Goal: Task Accomplishment & Management: Use online tool/utility

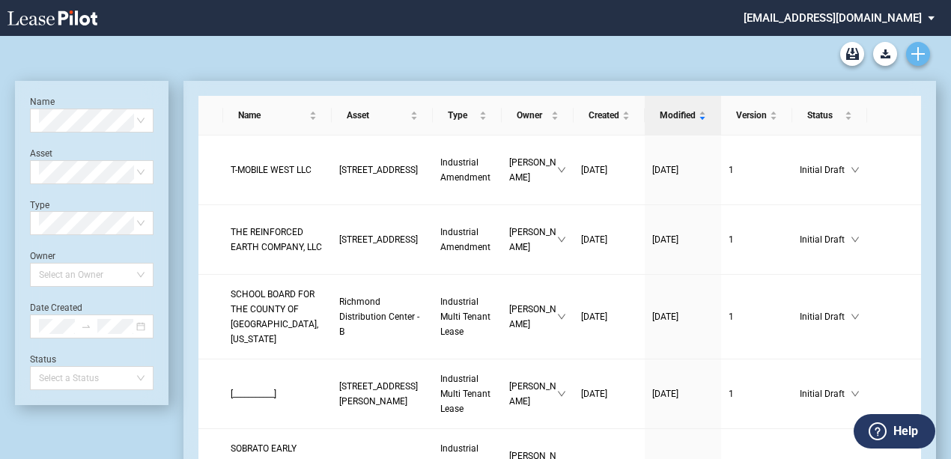
click at [919, 54] on use "Create new document" at bounding box center [917, 53] width 13 height 13
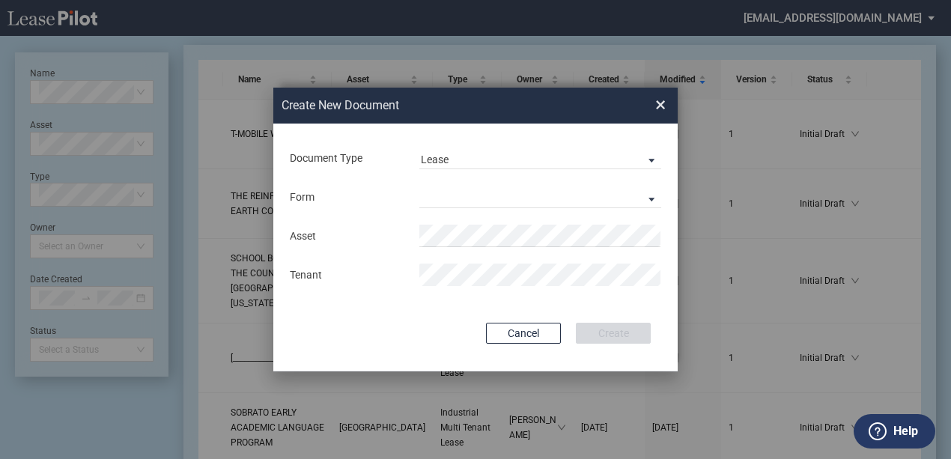
click at [463, 184] on md-input-container "Form Industrial Single Tenant Lease Industrial Multi Tenant Lease" at bounding box center [475, 196] width 374 height 25
click at [462, 198] on md-select "Industrial Single Tenant Lease Industrial Multi Tenant Lease" at bounding box center [540, 197] width 242 height 22
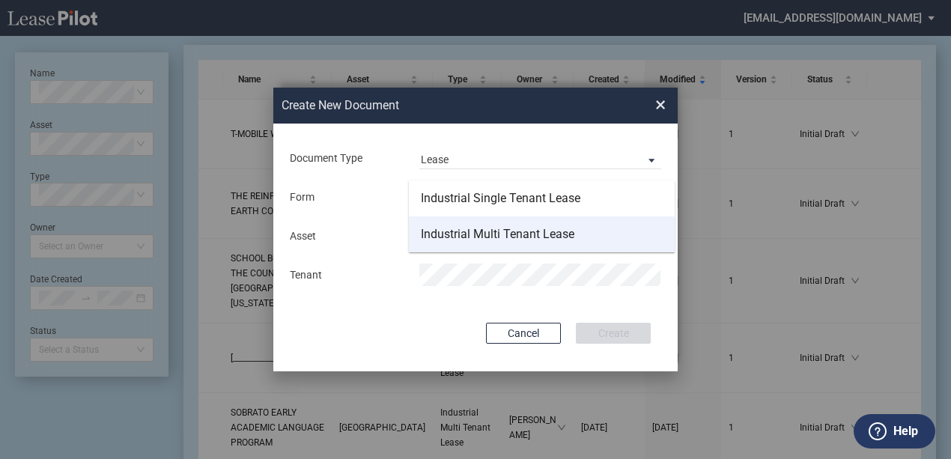
click at [465, 232] on div "Industrial Multi Tenant Lease" at bounding box center [497, 234] width 153 height 16
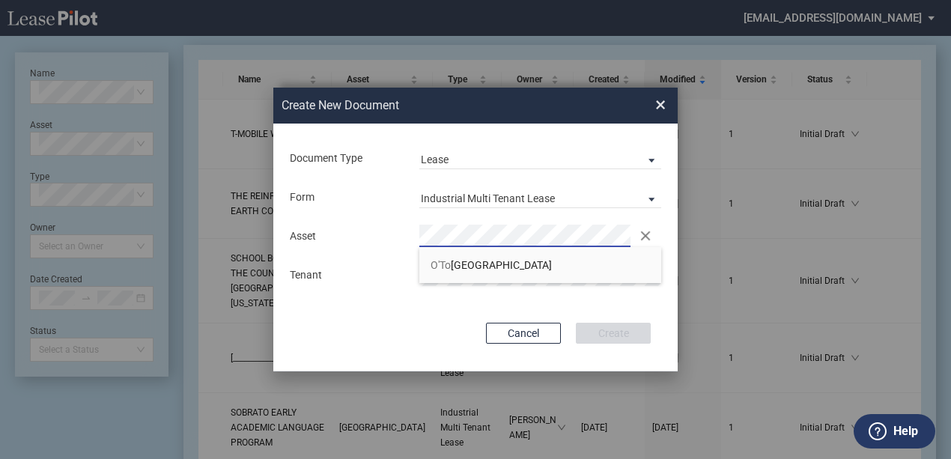
click at [460, 258] on li "O'To ole Business Center" at bounding box center [540, 265] width 242 height 36
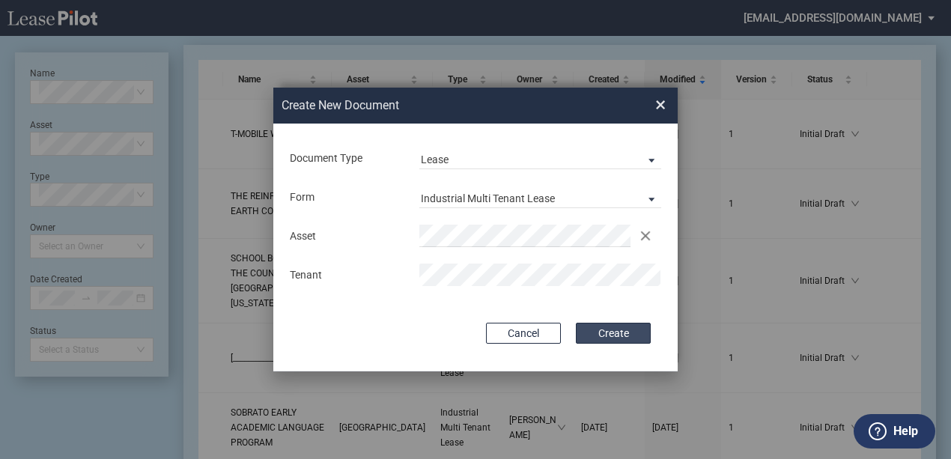
click at [623, 335] on button "Create" at bounding box center [613, 333] width 75 height 21
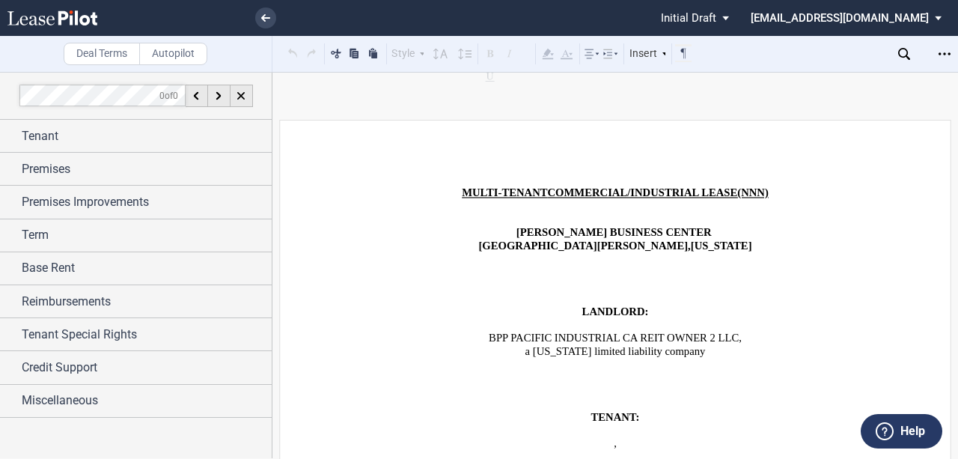
scroll to position [49, 0]
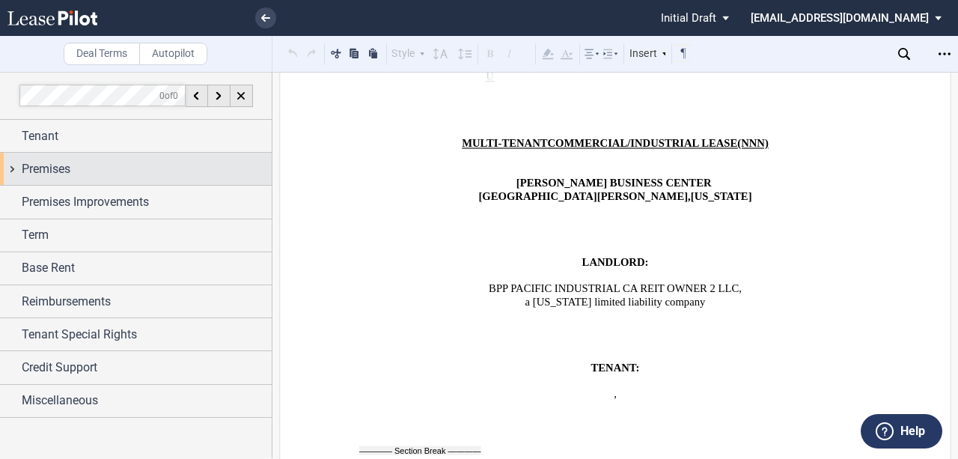
click at [154, 153] on div "Premises" at bounding box center [136, 169] width 272 height 32
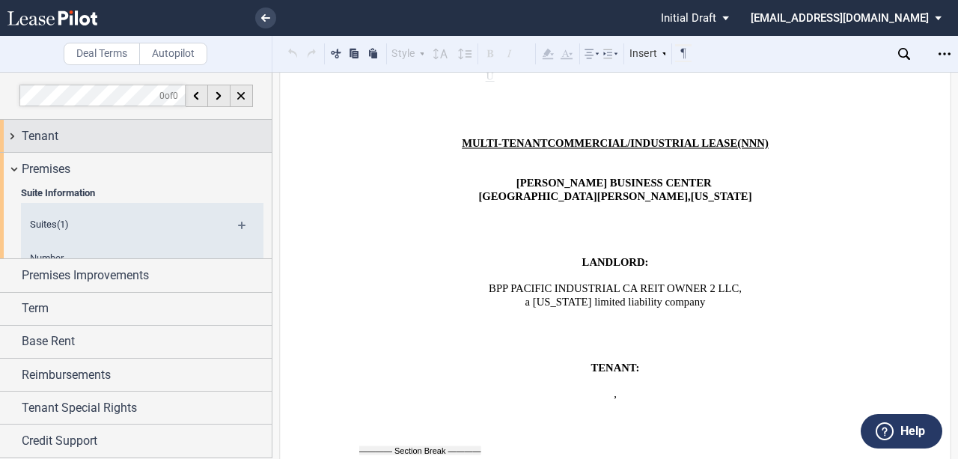
click at [154, 139] on div "Tenant" at bounding box center [147, 136] width 250 height 18
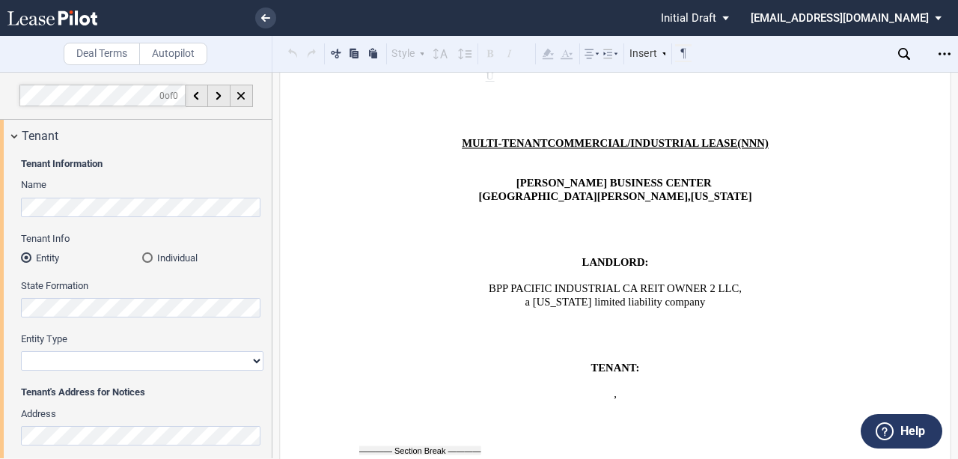
click at [92, 284] on label "State Formation" at bounding box center [142, 285] width 243 height 13
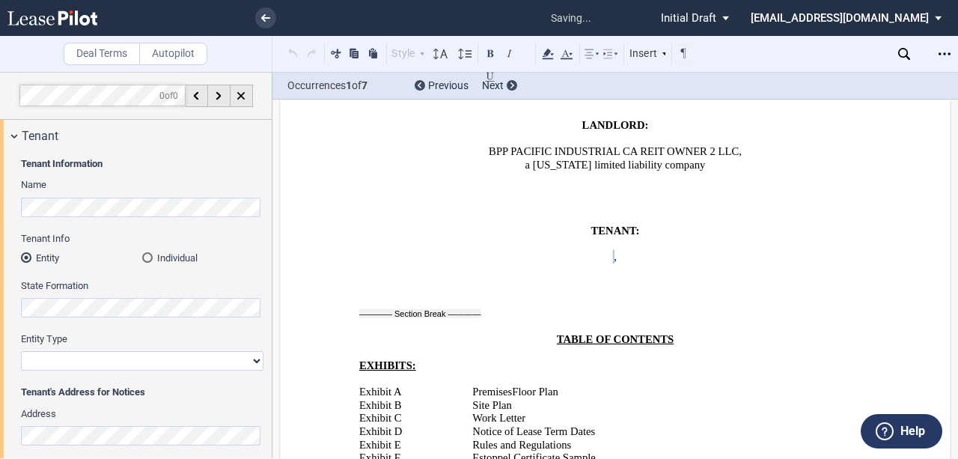
scroll to position [213, 0]
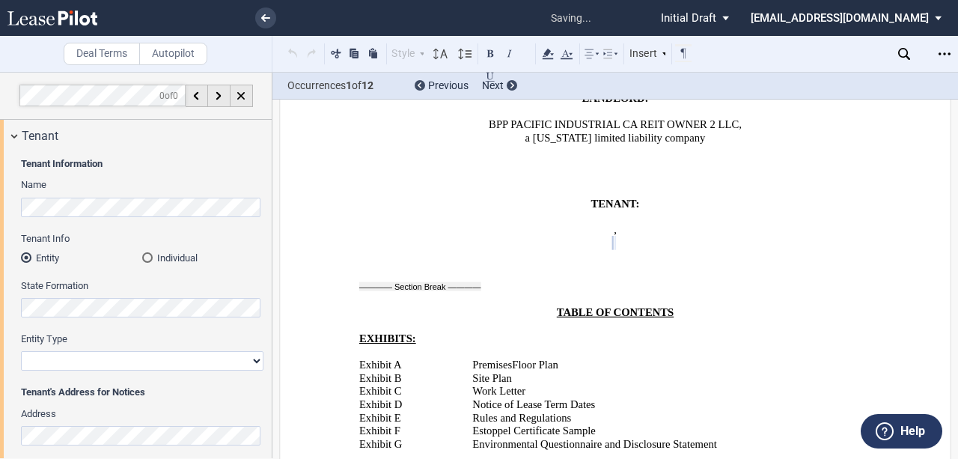
click at [148, 363] on select "Corporation Limited Liability Company General Partnership Limited Partnership O…" at bounding box center [142, 360] width 243 height 19
select select "corporation"
click at [21, 351] on select "Corporation Limited Liability Company General Partnership Limited Partnership O…" at bounding box center [142, 360] width 243 height 19
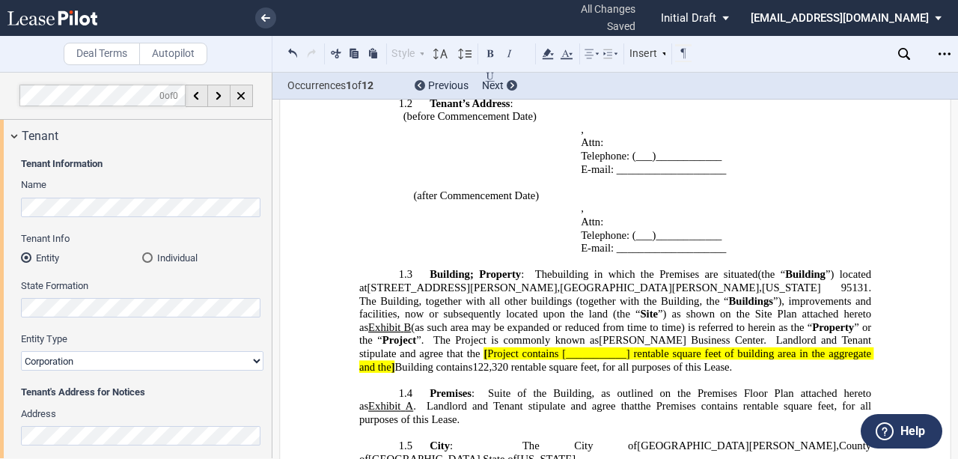
scroll to position [1012, 0]
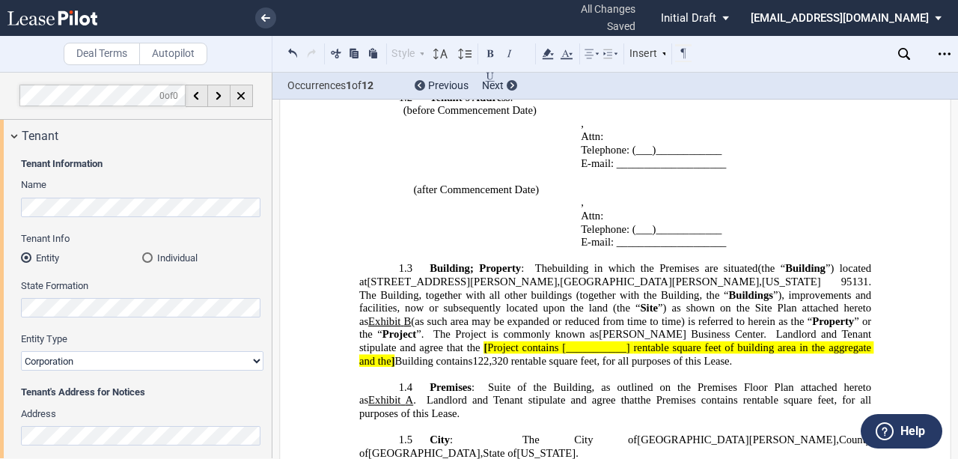
drag, startPoint x: 654, startPoint y: 292, endPoint x: 651, endPoint y: 311, distance: 19.0
click at [487, 341] on span "[" at bounding box center [486, 347] width 4 height 13
click at [630, 341] on span "Project contains [___________]" at bounding box center [558, 347] width 142 height 13
drag, startPoint x: 582, startPoint y: 301, endPoint x: 523, endPoint y: 306, distance: 60.1
click at [523, 306] on p "1.3 Building ; Property : The building in which the Premises are situated Build…" at bounding box center [615, 315] width 512 height 106
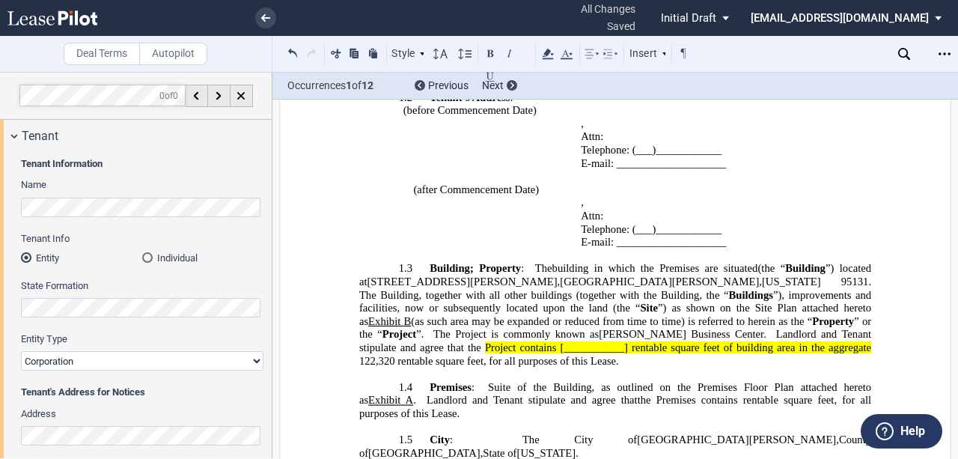
drag, startPoint x: 521, startPoint y: 302, endPoint x: 709, endPoint y: 290, distance: 188.3
click at [722, 287] on p "1.3 Building ; Property : The building in which the Premises are situated Build…" at bounding box center [615, 315] width 512 height 106
click at [619, 354] on span "rentable square feet, for all purposes of this Lease." at bounding box center [509, 360] width 222 height 13
drag, startPoint x: 523, startPoint y: 303, endPoint x: 645, endPoint y: 301, distance: 122.0
click at [645, 341] on span "122,320 rentable square feet, for all purposes of this Lease." at bounding box center [616, 353] width 515 height 25
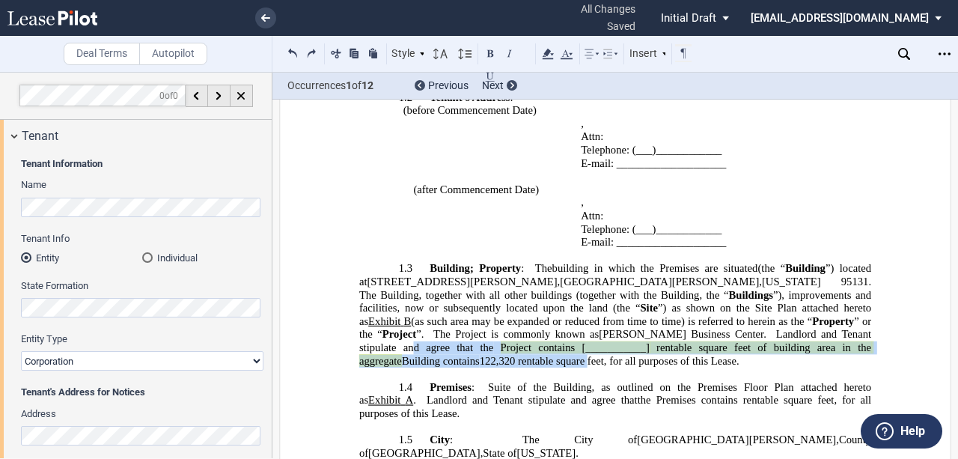
drag, startPoint x: 710, startPoint y: 301, endPoint x: 584, endPoint y: 296, distance: 125.9
click at [584, 293] on p "1.3 Building ; Property : The building in which the Premises are situated Build…" at bounding box center [615, 315] width 512 height 106
click at [722, 354] on span "rentable square feet, for all purposes of this Lease." at bounding box center [629, 360] width 222 height 13
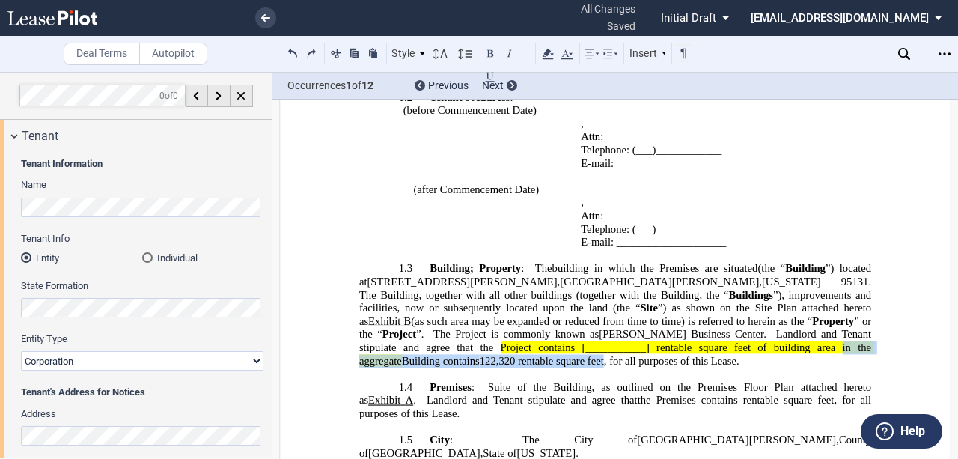
drag, startPoint x: 723, startPoint y: 305, endPoint x: 445, endPoint y: 303, distance: 278.5
click at [445, 303] on p "1.3 Building ; Property : The building in which the Premises are situated Build…" at bounding box center [615, 315] width 512 height 106
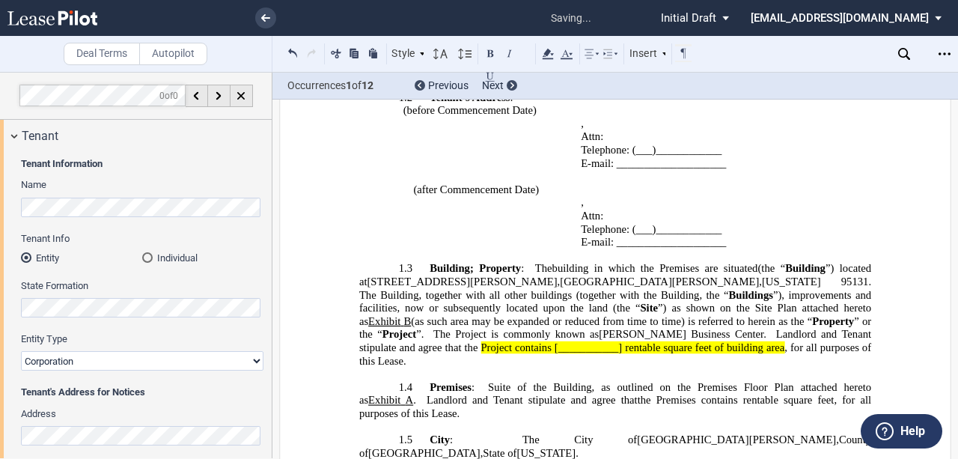
click at [785, 341] on span "Project contains [___________] rentable square feet of building area" at bounding box center [631, 347] width 307 height 13
click at [623, 341] on span at bounding box center [621, 347] width 3 height 13
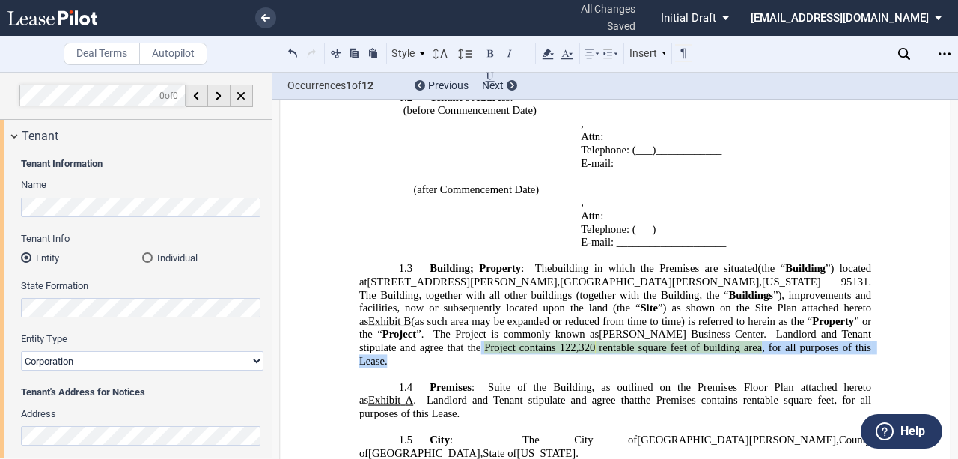
click at [645, 299] on p "1.3 Building ; Property : The building in which the Premises are situated Build…" at bounding box center [615, 315] width 512 height 106
click at [554, 55] on icon at bounding box center [548, 54] width 18 height 18
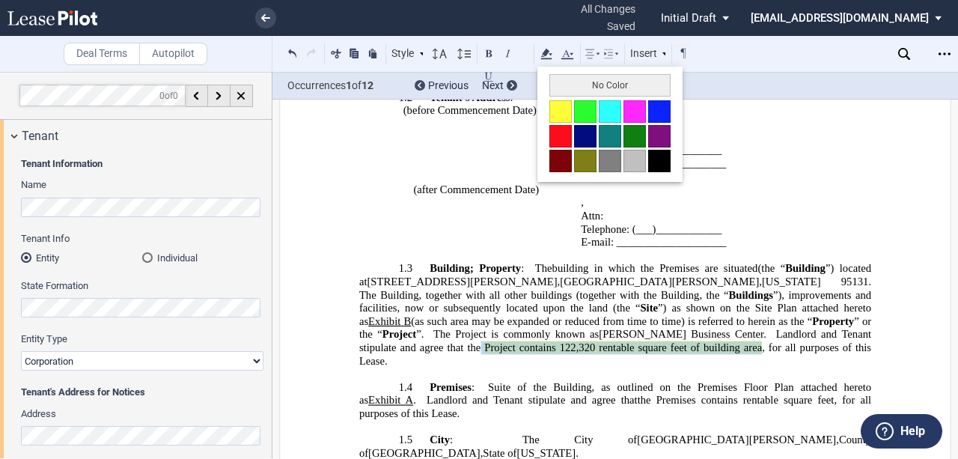
drag, startPoint x: 563, startPoint y: 79, endPoint x: 572, endPoint y: 97, distance: 20.8
click at [564, 79] on button "No Color" at bounding box center [609, 85] width 121 height 22
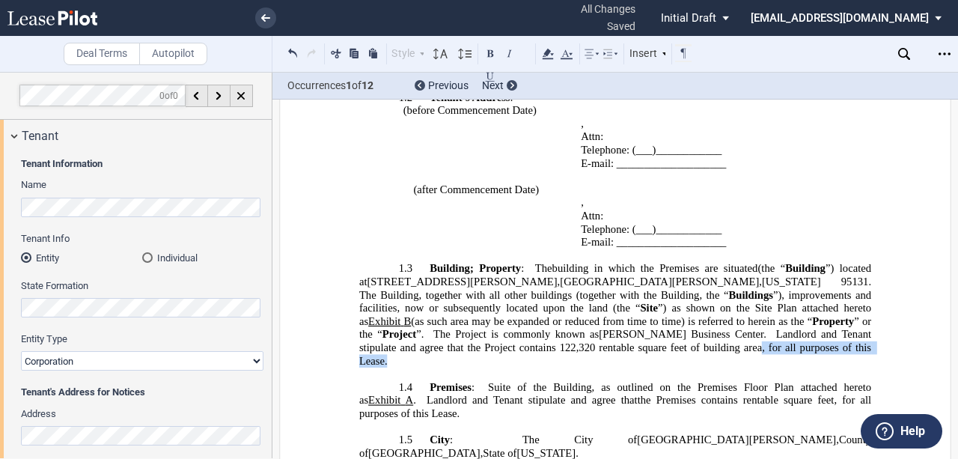
click at [578, 262] on span "building in which the Premises are situated" at bounding box center [655, 268] width 206 height 13
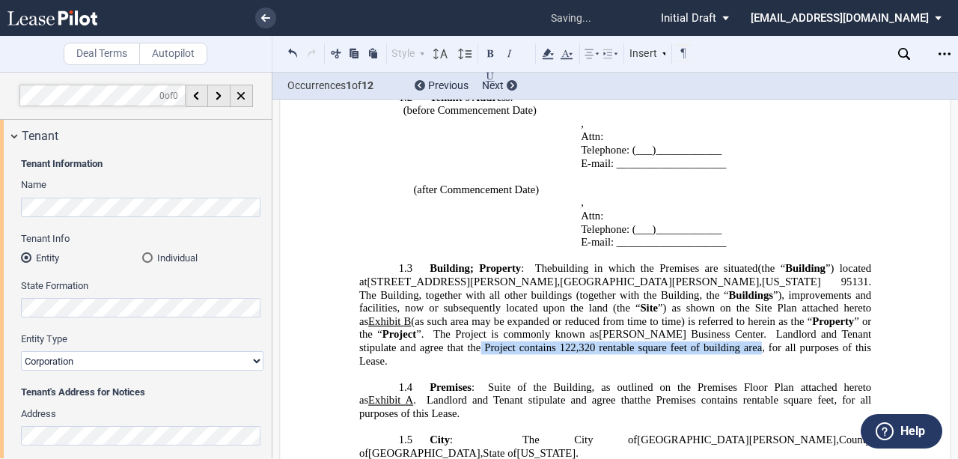
click at [588, 328] on span "Landlord and Tenant stipulate and agree that the" at bounding box center [616, 340] width 515 height 25
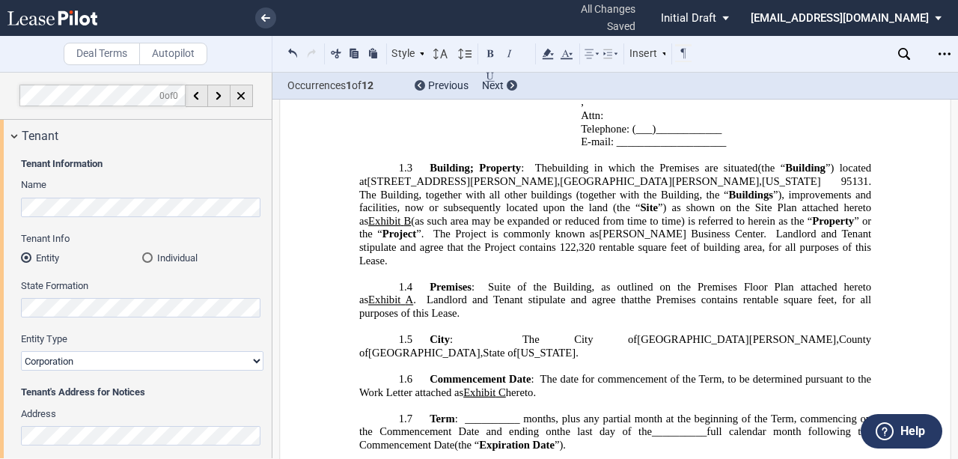
scroll to position [1112, 0]
click at [551, 202] on span "”) as shown on the Site Plan attached hereto as" at bounding box center [616, 214] width 515 height 25
click at [569, 228] on span "Landlord and Tenant stipulate and agree that the" at bounding box center [616, 240] width 515 height 25
click at [608, 228] on span "Landlord and Tenant stipulate and agree that the" at bounding box center [616, 240] width 515 height 25
click at [605, 294] on span "Landlord and Tenant stipulate and agree that" at bounding box center [532, 300] width 211 height 13
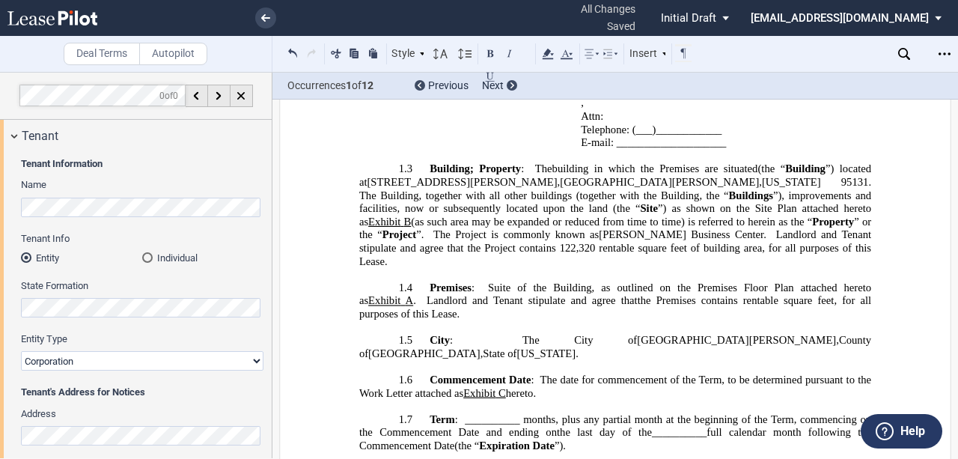
click at [605, 294] on span "Landlord and Tenant stipulate and agree that" at bounding box center [532, 300] width 211 height 13
click at [654, 294] on span "the Premises contains" at bounding box center [688, 300] width 100 height 13
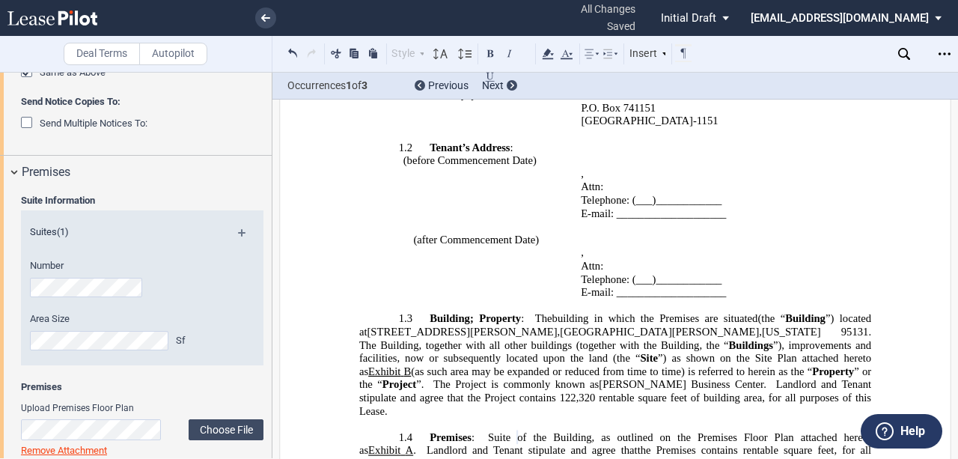
scroll to position [1012, 0]
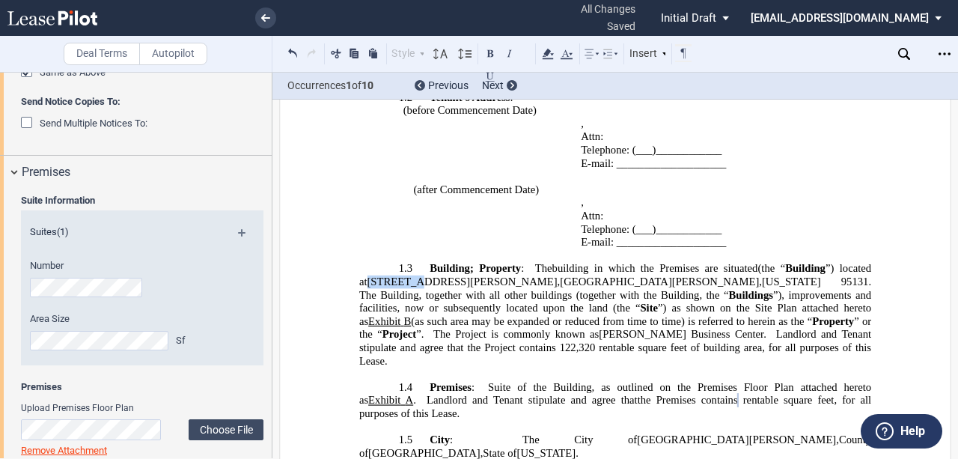
drag, startPoint x: 392, startPoint y: 240, endPoint x: 353, endPoint y: 239, distance: 38.9
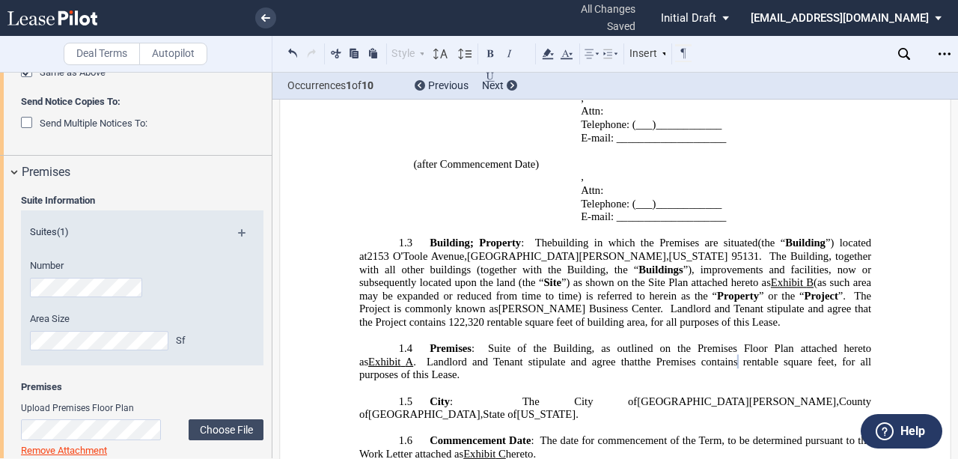
scroll to position [1062, 0]
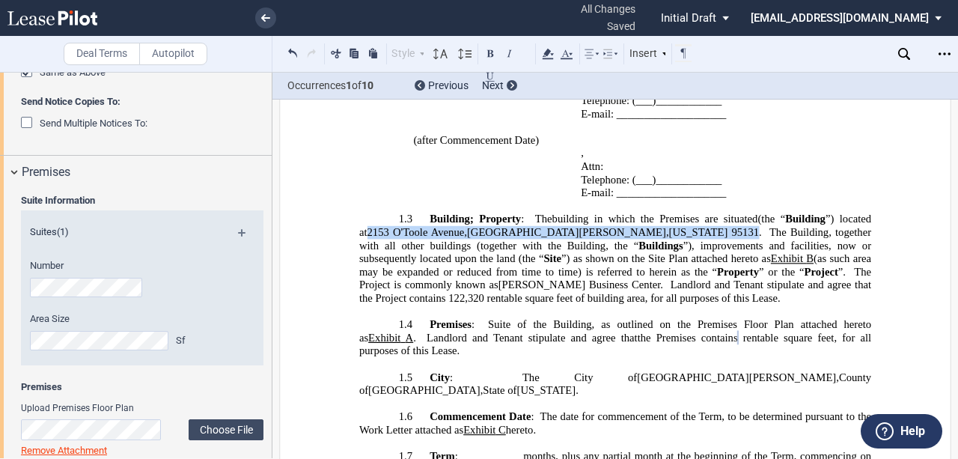
drag, startPoint x: 354, startPoint y: 189, endPoint x: 569, endPoint y: 188, distance: 214.9
copy span "﻿[STREET_ADDRESS][PERSON_NAME][US_STATE]"
click at [484, 292] on span "Project contains 122,320" at bounding box center [430, 298] width 109 height 13
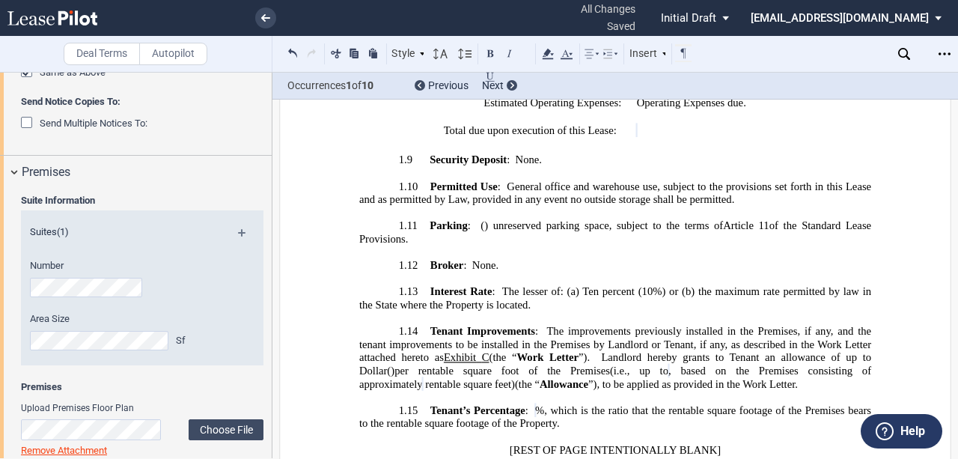
scroll to position [1511, 0]
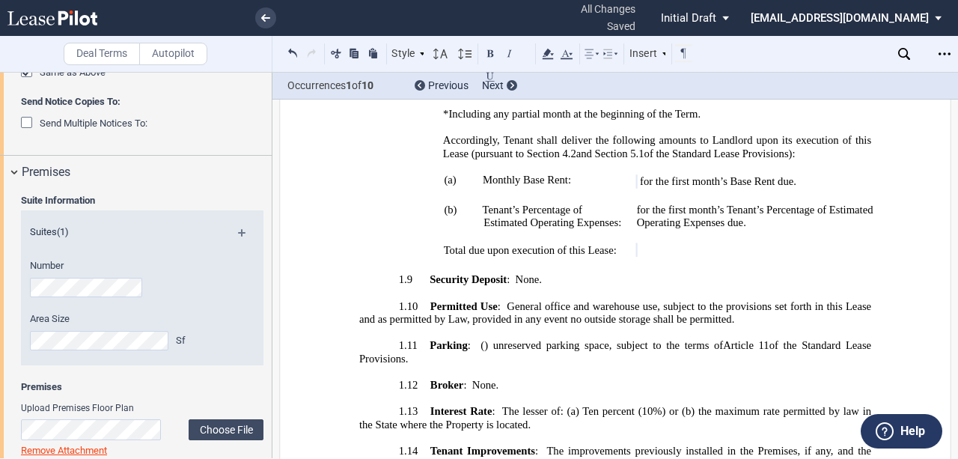
click at [564, 299] on span "General office and warehouse use, subject to the provisions set forth in this L…" at bounding box center [616, 311] width 515 height 25
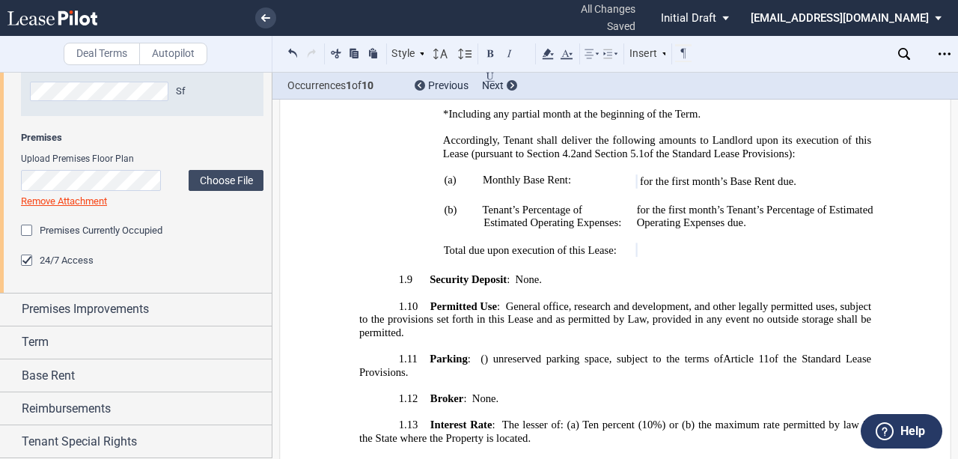
scroll to position [773, 0]
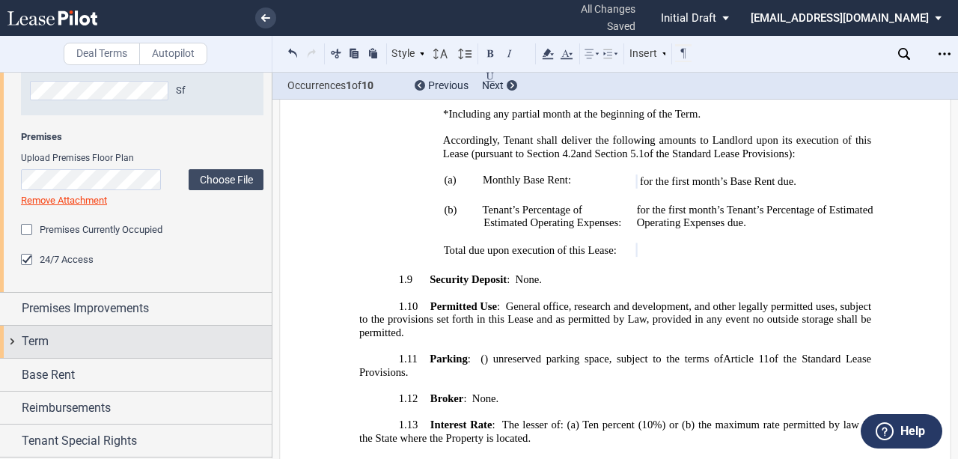
click at [91, 343] on div "Term" at bounding box center [147, 341] width 250 height 18
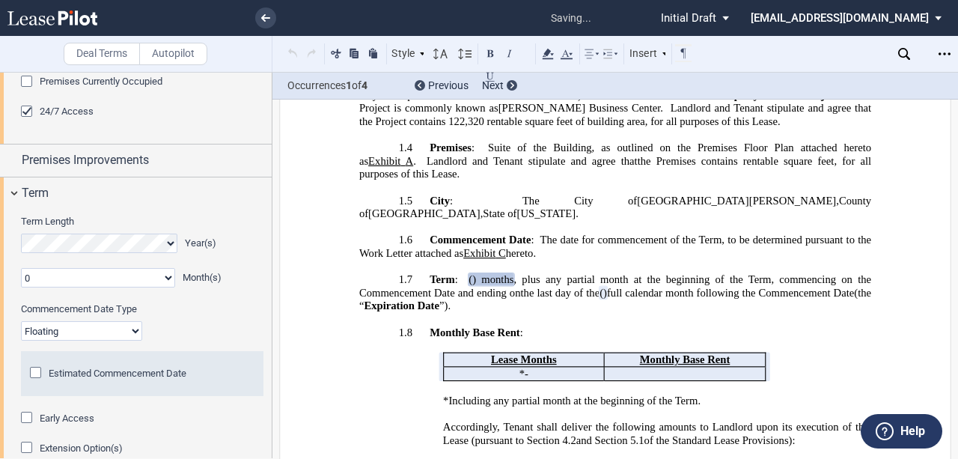
scroll to position [922, 0]
click at [99, 333] on select "Fixed Floating" at bounding box center [81, 329] width 121 height 19
select select "fixed"
click at [21, 320] on select "Fixed Floating" at bounding box center [81, 329] width 121 height 19
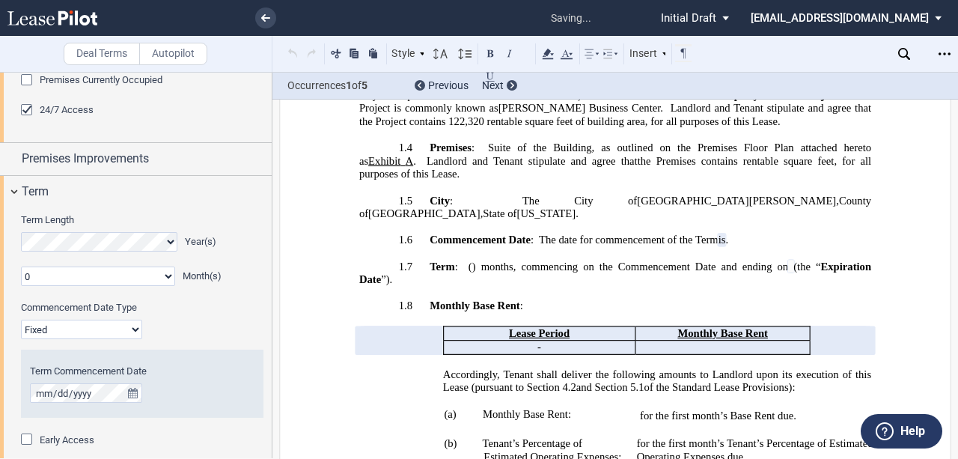
click at [26, 386] on div "Term Commencement Date" at bounding box center [142, 384] width 243 height 68
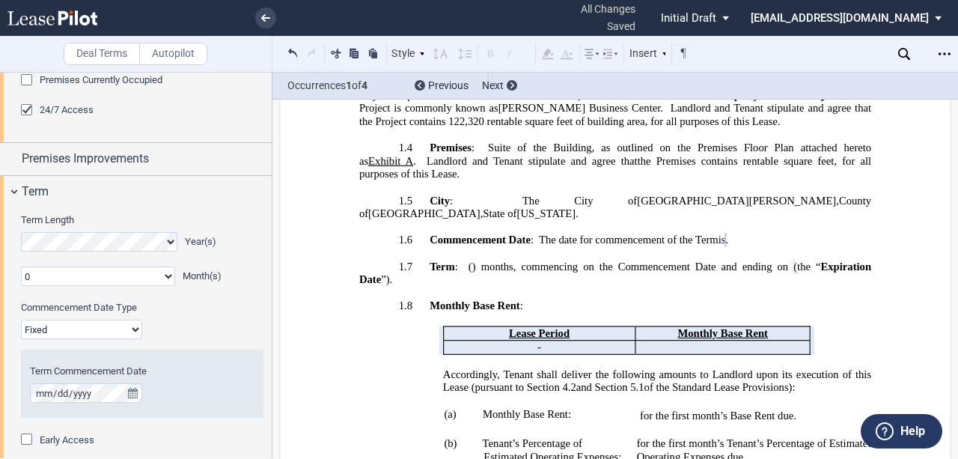
click at [542, 368] on span "Accordingly, Tenant shall deliver the following amounts to Landlord upon its ex…" at bounding box center [658, 380] width 431 height 25
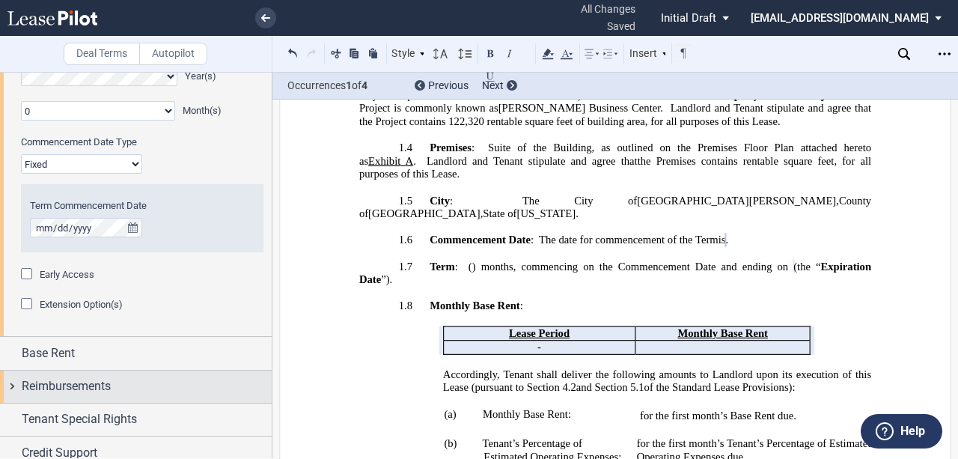
scroll to position [1121, 0]
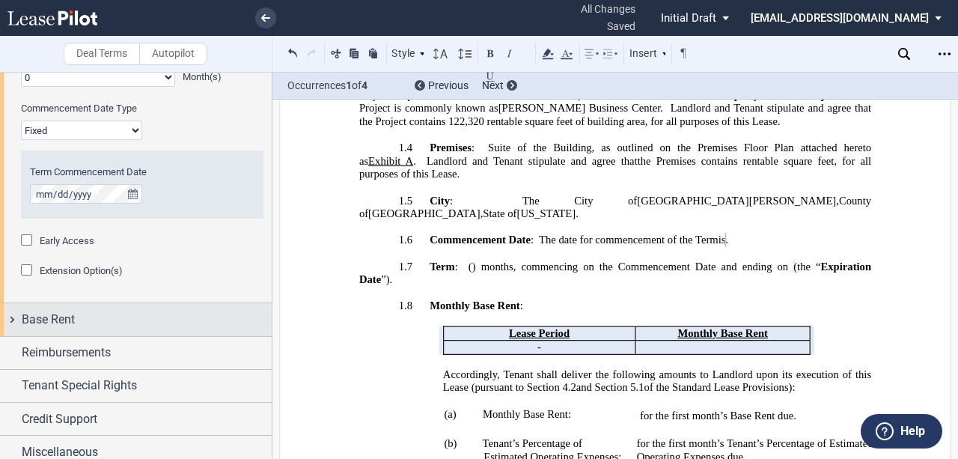
click at [91, 316] on div "Base Rent" at bounding box center [147, 320] width 250 height 18
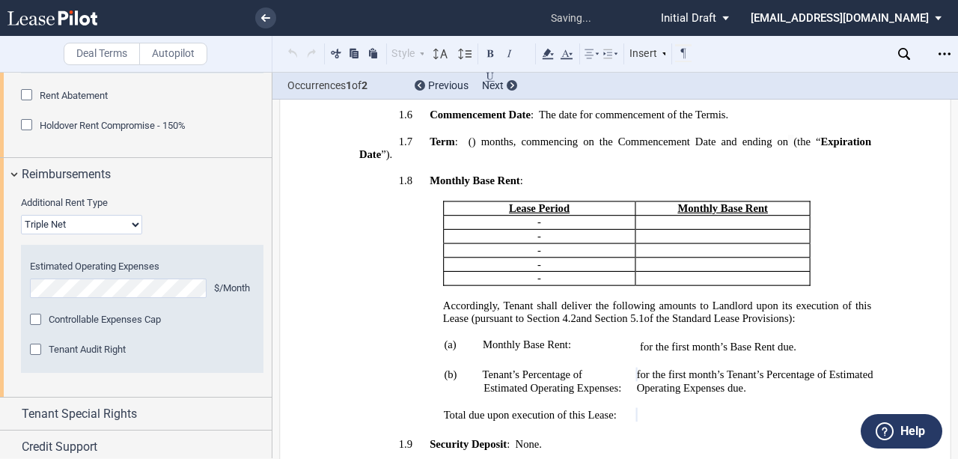
scroll to position [1449, 0]
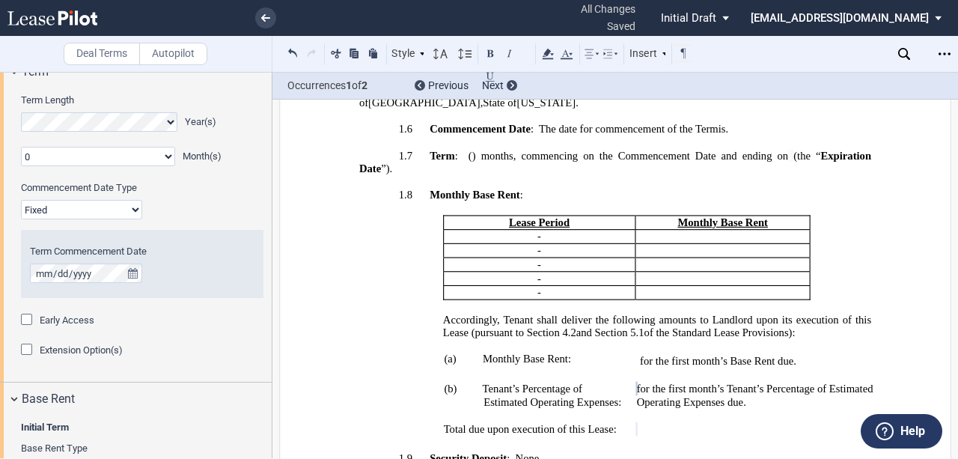
scroll to position [1131, 0]
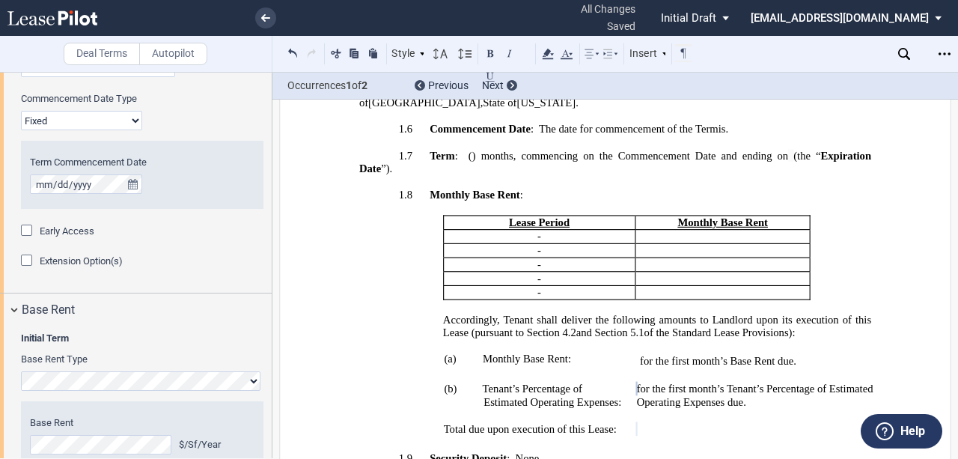
drag, startPoint x: 49, startPoint y: 228, endPoint x: 85, endPoint y: 234, distance: 36.4
click at [49, 228] on span "Early Access" at bounding box center [67, 230] width 55 height 11
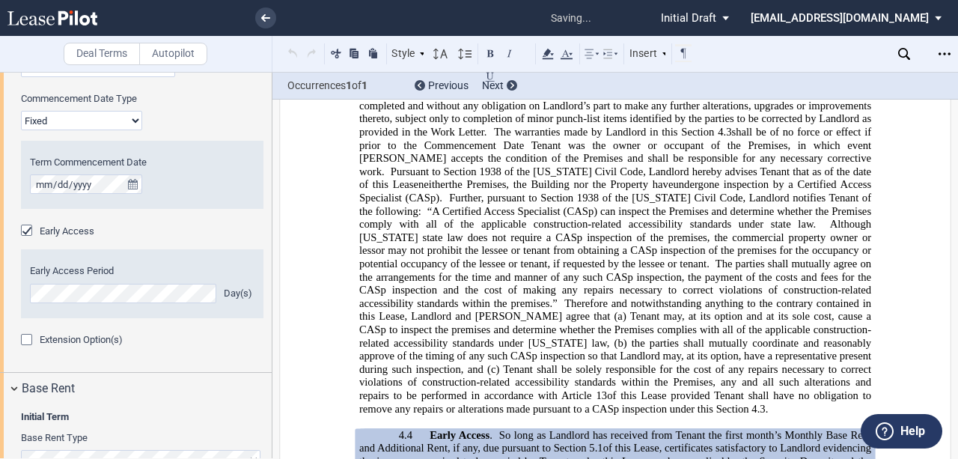
scroll to position [3489, 0]
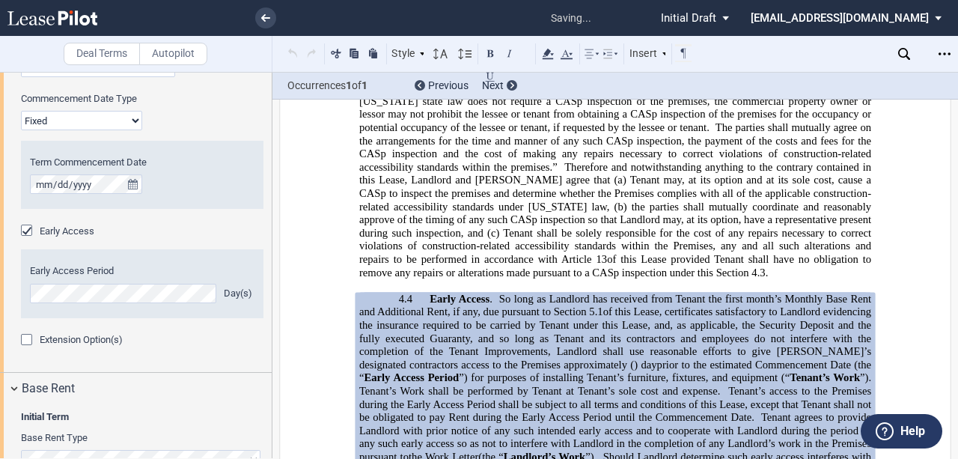
click at [624, 384] on span "Tenant’s access to the Premises during the Early Access Period shall be subject…" at bounding box center [616, 403] width 515 height 39
click at [687, 411] on span "Tenant agrees to provide Landlord with prior notice of any such intended early …" at bounding box center [616, 437] width 515 height 52
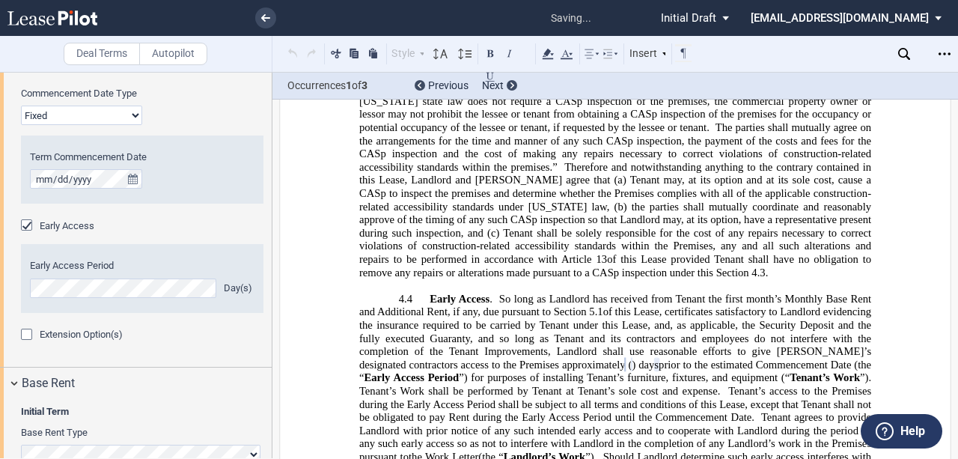
click at [702, 411] on span "Tenant agrees to provide Landlord with prior notice of any such intended early …" at bounding box center [616, 437] width 515 height 52
click at [774, 371] on span "”) for purposes of installing Tenant’s furniture, fixtures, and equipment (“" at bounding box center [624, 377] width 331 height 12
click at [539, 371] on span "”) for purposes of installing Tenant’s furniture, fixtures, and equipment (“" at bounding box center [624, 377] width 331 height 12
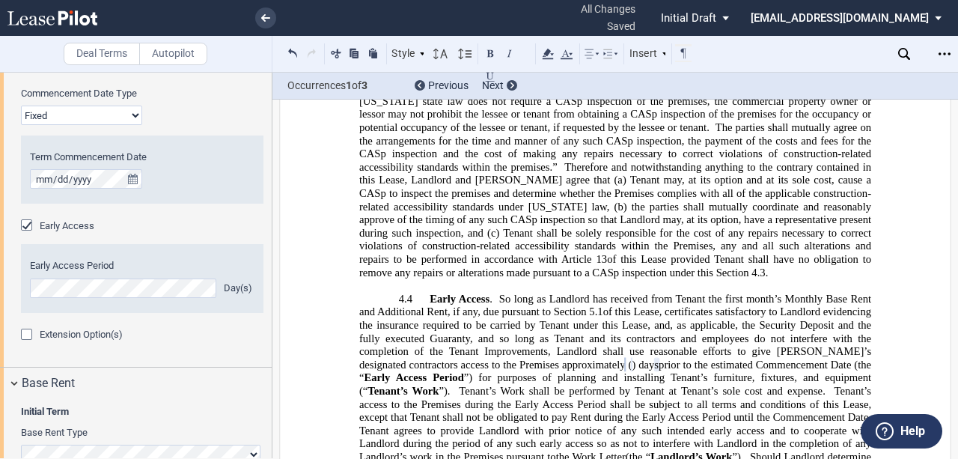
click at [444, 384] on span "”)." at bounding box center [444, 390] width 11 height 13
click at [456, 358] on span "prior to the estimated Commencement Date (the “ Early Access Period ”) for purp…" at bounding box center [617, 410] width 517 height 105
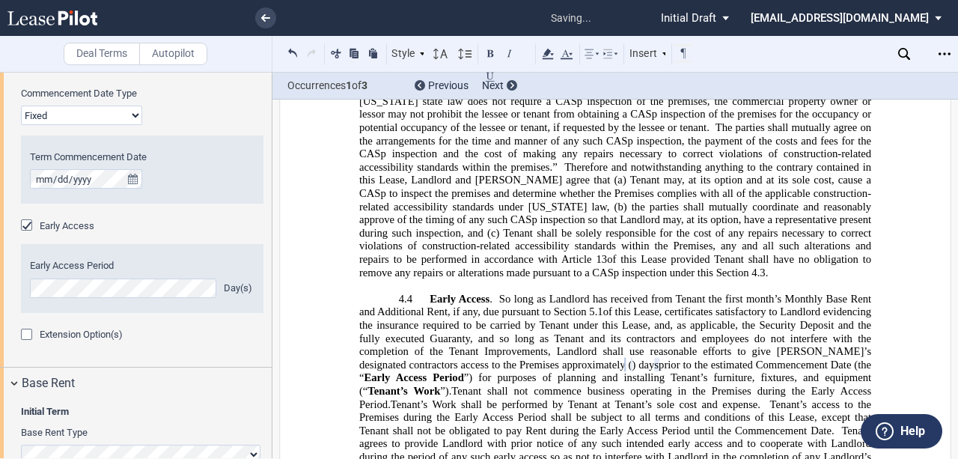
click at [533, 424] on span "Tenant agrees to provide Landlord with prior notice of any such intended early …" at bounding box center [616, 450] width 515 height 52
click at [435, 398] on span "Tenant’s Work shall be performed by Tenant at Tenant’s sole cost and expense." at bounding box center [576, 404] width 370 height 13
click at [175, 356] on div "Extension Option(s) Number of Option Terms One Two Option Term(s) Length 0 1 2 …" at bounding box center [142, 343] width 243 height 30
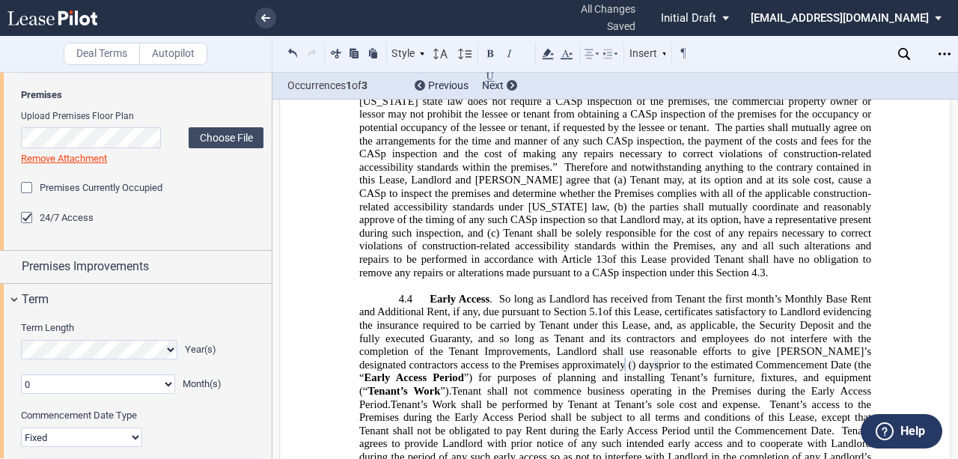
scroll to position [797, 0]
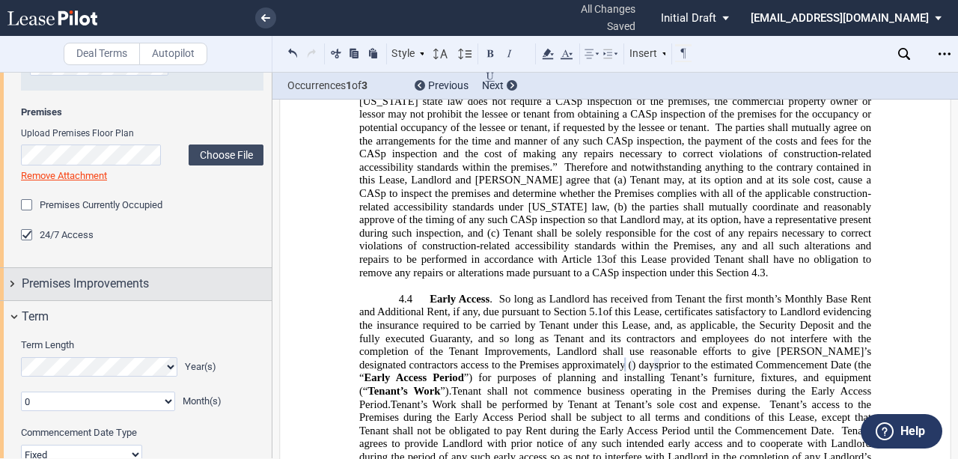
click at [115, 287] on span "Premises Improvements" at bounding box center [85, 284] width 127 height 18
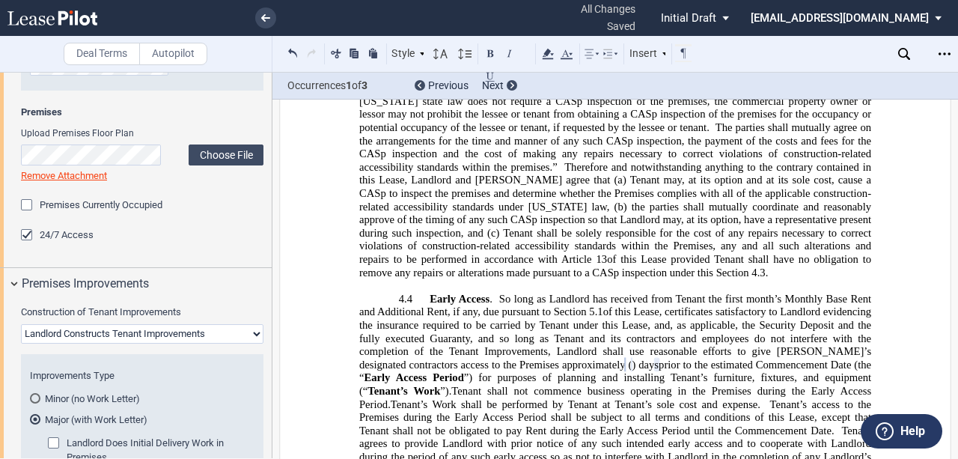
click at [195, 334] on select "Landlord Constructs Tenant Improvements Tenant Constructs Tenant Improvements "…" at bounding box center [142, 333] width 243 height 19
select select "tenant"
click at [21, 324] on select "Landlord Constructs Tenant Improvements Tenant Constructs Tenant Improvements "…" at bounding box center [142, 333] width 243 height 19
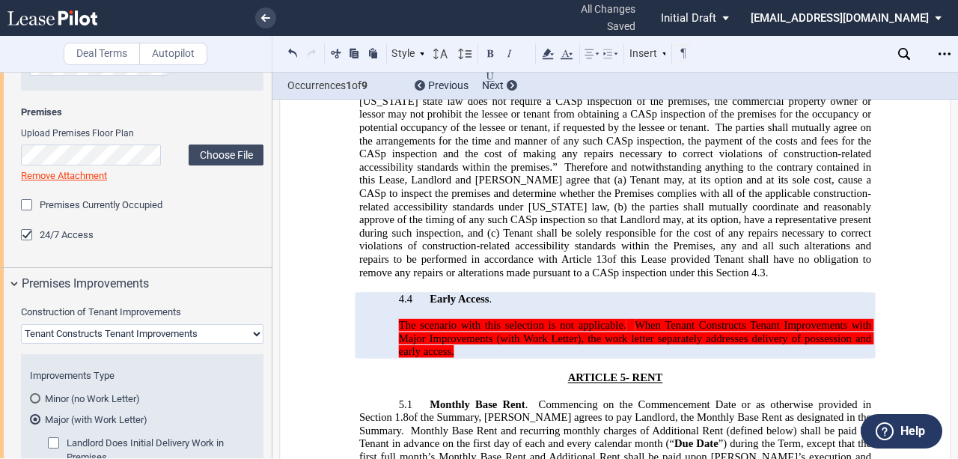
click at [85, 396] on md-radio-button "Minor (no Work Letter)" at bounding box center [142, 398] width 225 height 13
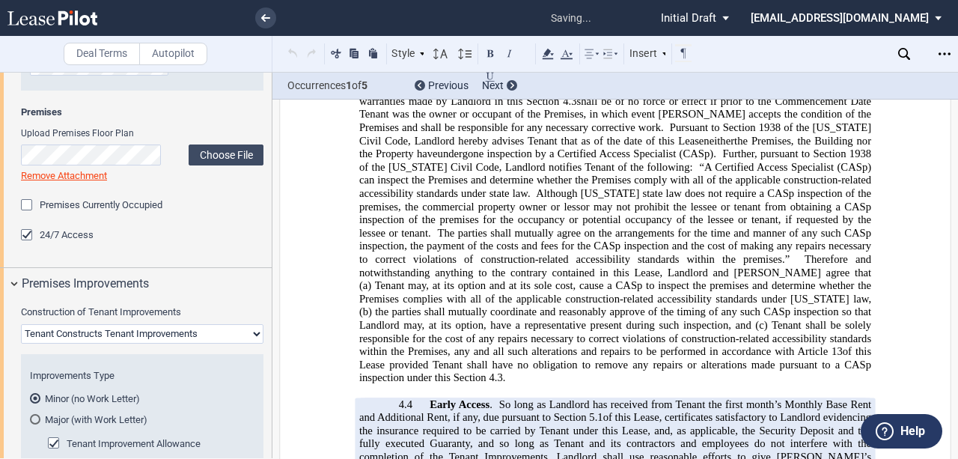
scroll to position [3602, 0]
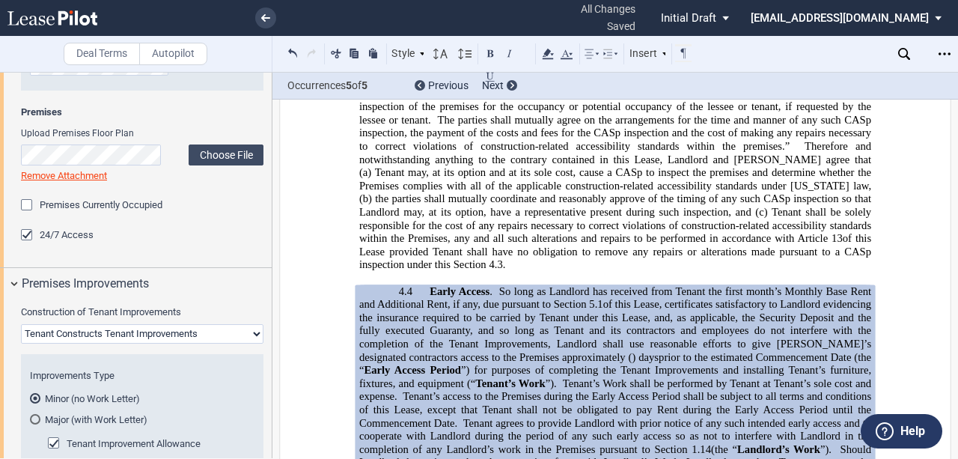
click at [596, 390] on span "Tenant’s access to the Premises during the Early Access Period shall be subject…" at bounding box center [616, 409] width 515 height 39
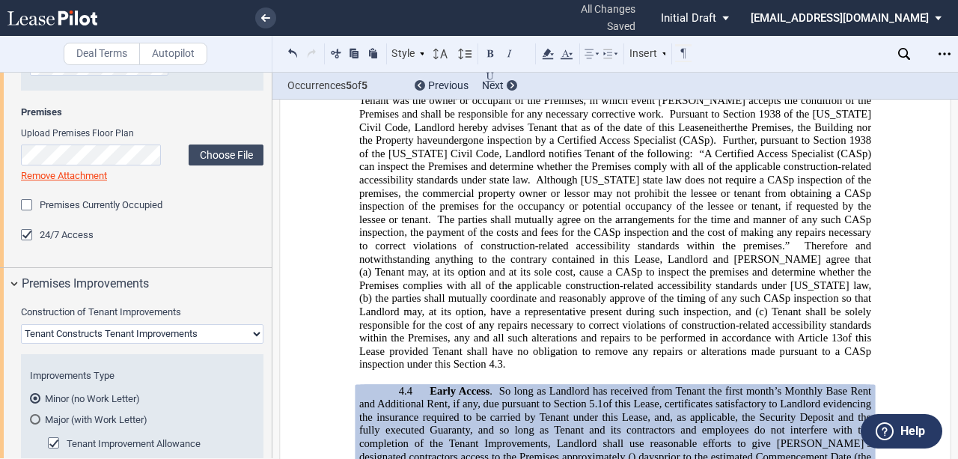
click at [668, 398] on span "of this Lease, certificates satisfactory to Landlord evidencing the insurance r…" at bounding box center [616, 430] width 515 height 65
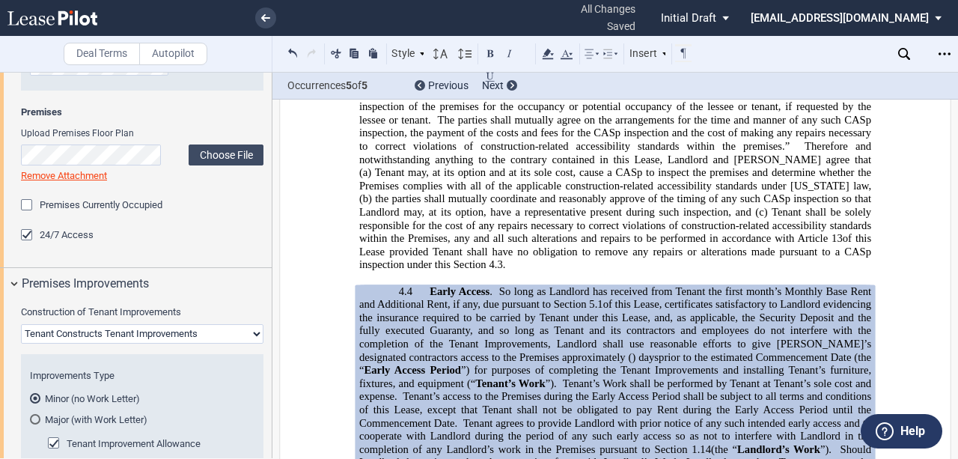
click at [668, 390] on span "Tenant’s access to the Premises during the Early Access Period shall be subject…" at bounding box center [616, 409] width 515 height 39
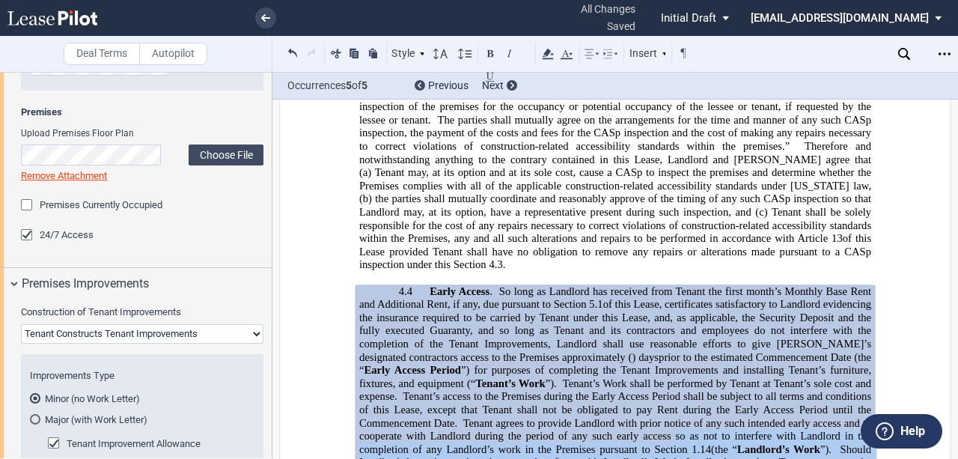
drag, startPoint x: 672, startPoint y: 286, endPoint x: 669, endPoint y: 331, distance: 45.0
click at [669, 350] on span "prior to the estimated Commencement Date (the “ Early Access Period ”) for purp…" at bounding box center [616, 422] width 515 height 144
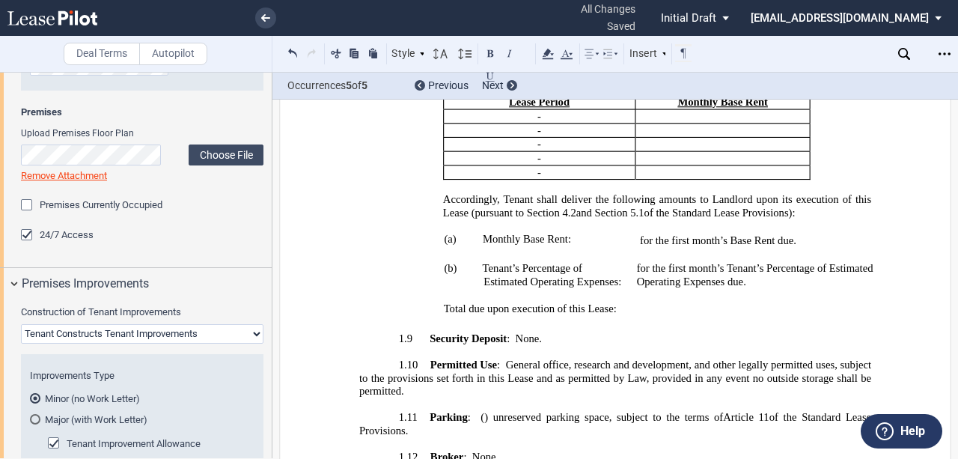
scroll to position [1755, 0]
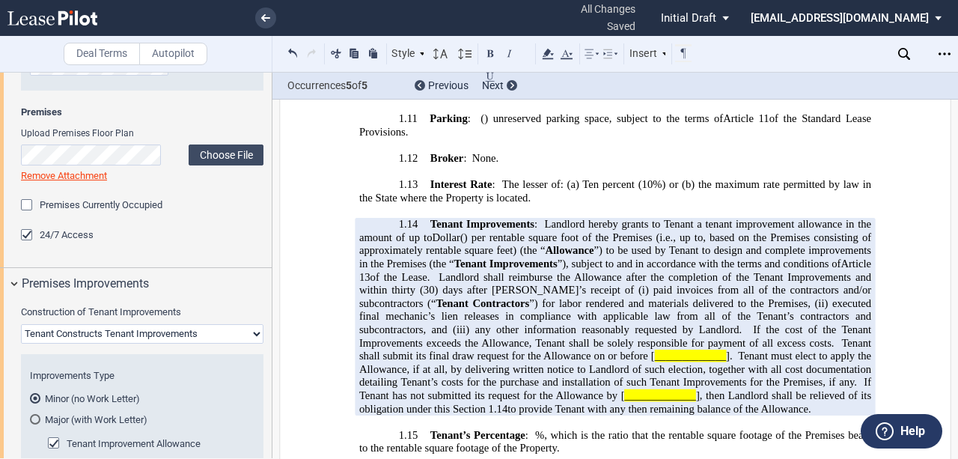
click at [548, 323] on span "If the cost of the Tenant Improvements exceeds the Allowance, Tenant shall be s…" at bounding box center [616, 335] width 515 height 25
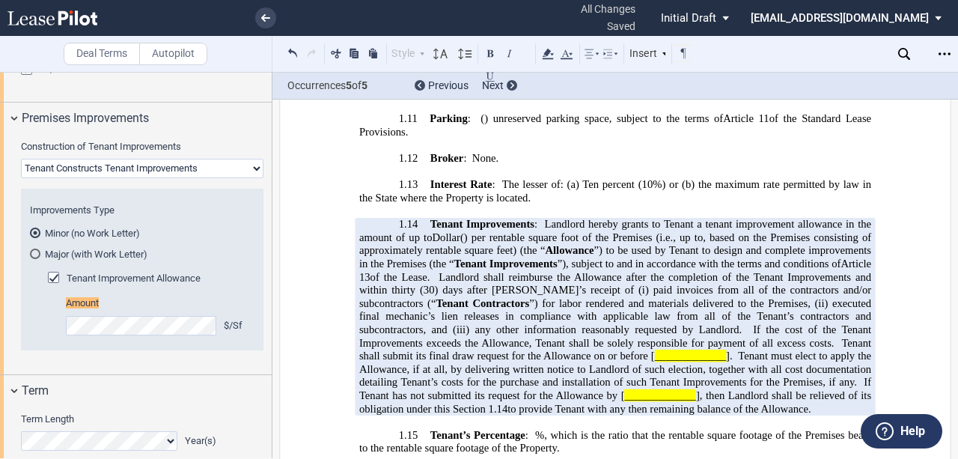
scroll to position [1000, 0]
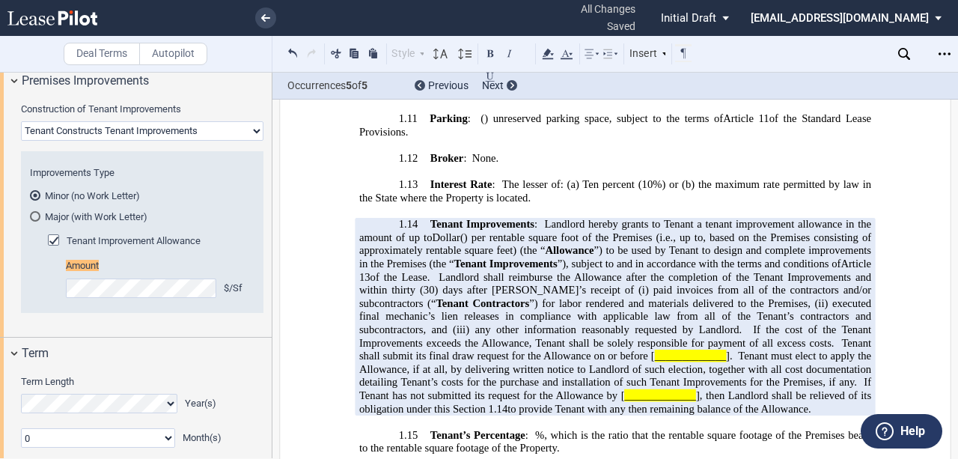
click at [127, 275] on div "Amount $/Sf" at bounding box center [156, 278] width 180 height 38
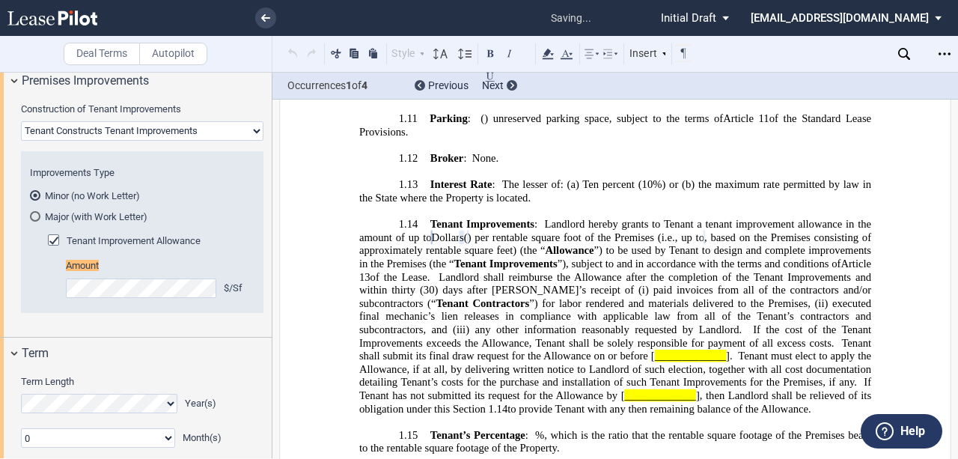
click at [529, 296] on span "executed final mechanic’s lien releases in compliance with applicable law from …" at bounding box center [616, 315] width 515 height 39
click at [529, 296] on span "Tenant Contractors" at bounding box center [483, 302] width 94 height 13
click at [695, 350] on span "_____________" at bounding box center [690, 356] width 71 height 13
drag, startPoint x: 767, startPoint y: 289, endPoint x: 790, endPoint y: 337, distance: 52.9
click at [733, 350] on span "]." at bounding box center [729, 356] width 7 height 13
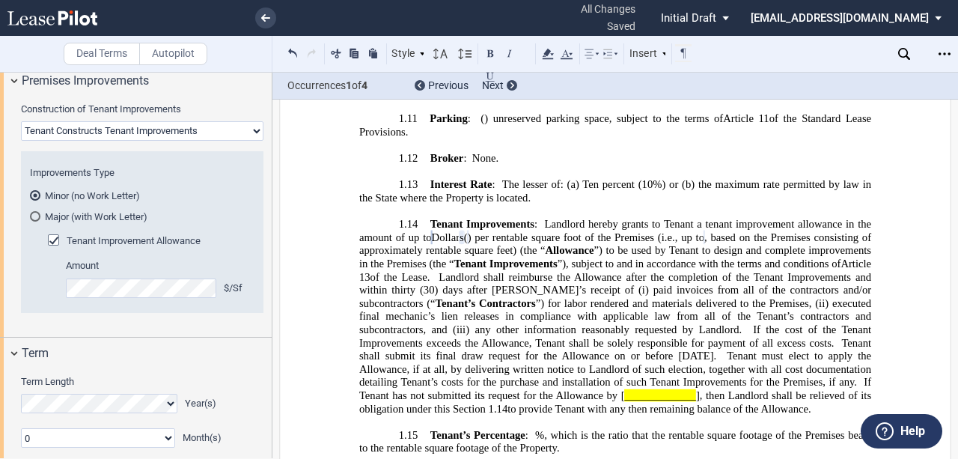
drag, startPoint x: 683, startPoint y: 289, endPoint x: 743, endPoint y: 284, distance: 60.1
click at [743, 284] on span "( ﻿ ﻿ ) per rentable square foot of the Premises (i.e., up to ﻿ ﻿ , based on th…" at bounding box center [616, 322] width 515 height 183
drag, startPoint x: 699, startPoint y: 323, endPoint x: 779, endPoint y: 328, distance: 79.5
click at [779, 328] on span "( ﻿ ﻿ ) per rentable square foot of the Premises (i.e., up to ﻿ ﻿ , based on th…" at bounding box center [616, 322] width 515 height 183
click at [444, 351] on p "1.14 Tenant Improvements : Landlord hereby grants to Tenant a tenant improvemen…" at bounding box center [615, 317] width 512 height 198
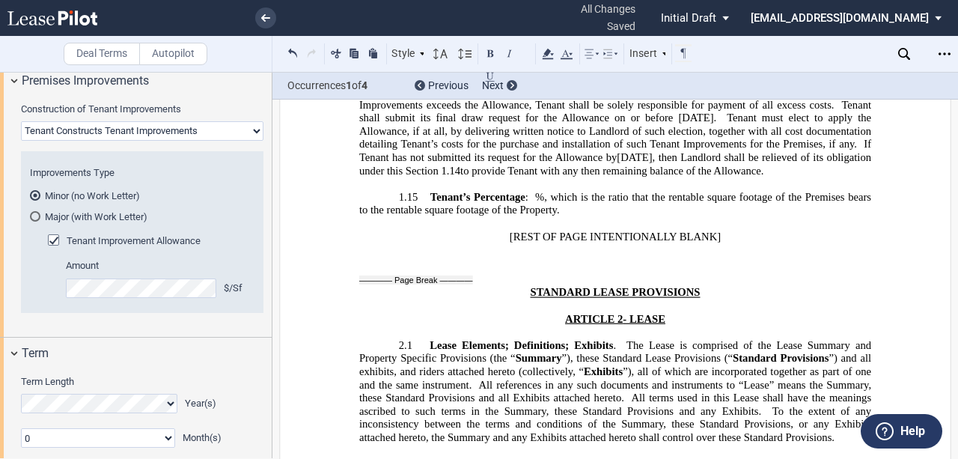
scroll to position [1755, 0]
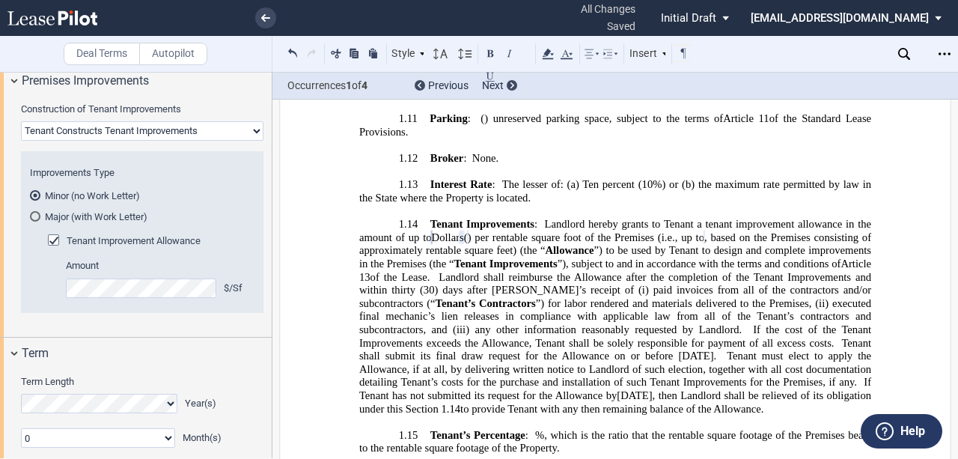
click at [464, 348] on p "1.14 Tenant Improvements : Landlord hereby grants to Tenant a tenant improvemen…" at bounding box center [615, 317] width 512 height 198
click at [466, 355] on p "1.14 Tenant Improvements : Landlord hereby grants to Tenant a tenant improvemen…" at bounding box center [615, 317] width 512 height 198
click at [454, 350] on p "1.14 Tenant Improvements : Landlord hereby grants to Tenant a tenant improvemen…" at bounding box center [615, 317] width 512 height 198
click at [441, 336] on span "Tenant shall submit its final draw request for the Allowance on or before [DATE]" at bounding box center [616, 348] width 515 height 25
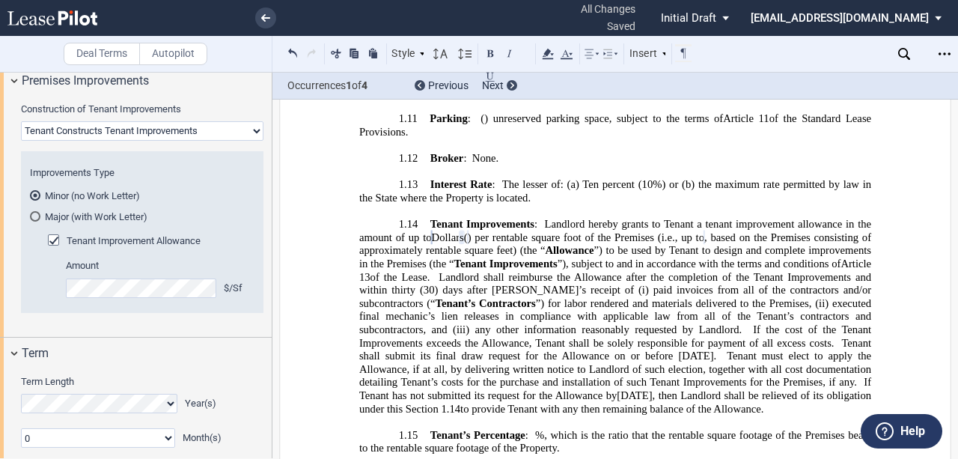
drag, startPoint x: 421, startPoint y: 275, endPoint x: 415, endPoint y: 335, distance: 60.3
click at [425, 306] on span "( ﻿ ﻿ ) per rentable square foot of the Premises (i.e., up to ﻿ ﻿ , based on th…" at bounding box center [616, 322] width 515 height 183
click at [410, 389] on span ", then Landlord shall be relieved of its obligation under this Section" at bounding box center [616, 401] width 515 height 25
click at [413, 352] on p "1.14 Tenant Improvements : Landlord hereby grants to Tenant a tenant improvemen…" at bounding box center [615, 317] width 512 height 198
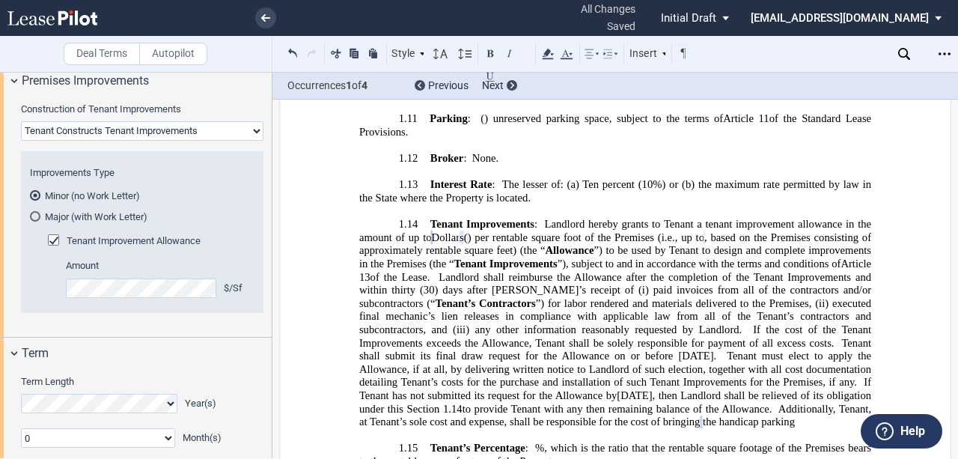
click at [849, 402] on span "to provide Tenant with any then remaining balance of the Allowance. Additionall…" at bounding box center [616, 414] width 515 height 25
click at [807, 402] on span "to provide Tenant with any then remaining balance of the Allowance. Additionall…" at bounding box center [616, 414] width 515 height 25
click at [808, 402] on span "to provide Tenant with any then remaining balance of the Allowance. Additionall…" at bounding box center [616, 414] width 515 height 25
drag, startPoint x: 681, startPoint y: 351, endPoint x: 745, endPoint y: 350, distance: 63.6
click at [745, 402] on span "to provide Tenant with any then remaining balance of the Allowance. Additionall…" at bounding box center [616, 414] width 515 height 25
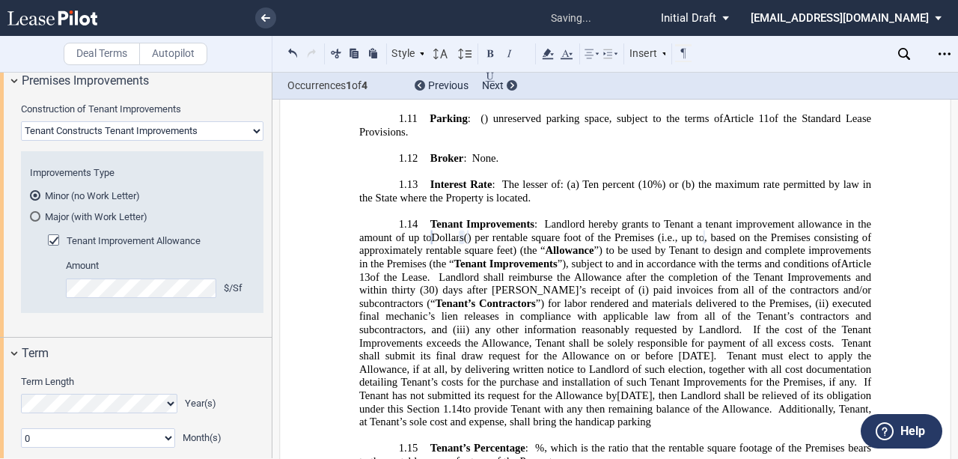
click at [800, 402] on span "to provide Tenant with any then remaining balance of the Allowance. Additionall…" at bounding box center [616, 414] width 515 height 25
click at [823, 402] on span "to provide Tenant with any then remaining balance of the Allowance. Additionall…" at bounding box center [616, 414] width 515 height 25
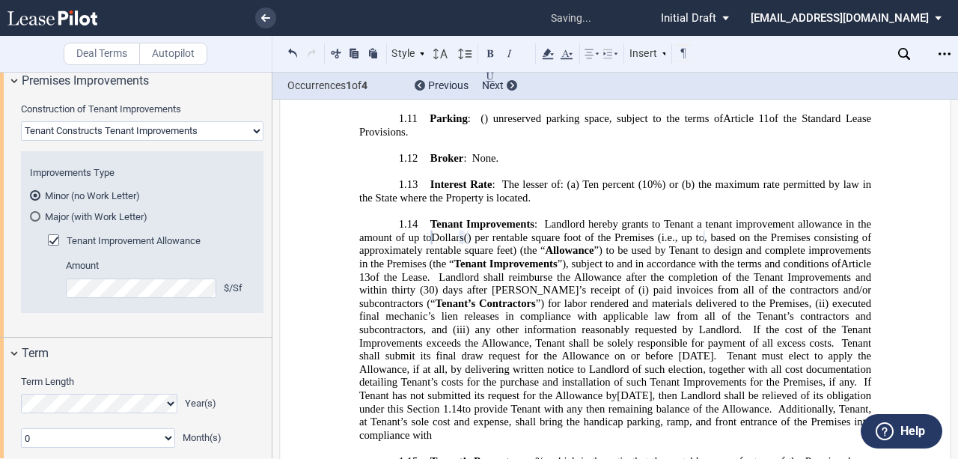
click at [669, 363] on p "1.14 Tenant Improvements : Landlord hereby grants to Tenant a tenant improvemen…" at bounding box center [615, 330] width 512 height 224
click at [704, 402] on span "to provide Tenant with any then remaining balance of the Allowance. Additionall…" at bounding box center [616, 421] width 515 height 39
click at [741, 350] on span "Tenant must elect to apply the Allowance, if at all, by delivering written noti…" at bounding box center [616, 369] width 515 height 39
click at [565, 323] on span "any other information reasonably requested by Landlord." at bounding box center [608, 329] width 267 height 13
click at [563, 402] on span "to provide Tenant with any then remaining balance of the Allowance. Additionall…" at bounding box center [616, 421] width 515 height 39
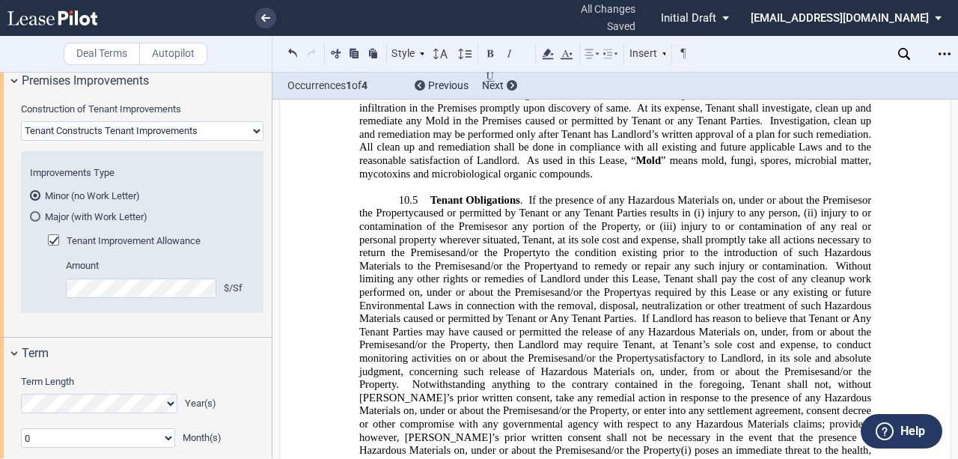
scroll to position [10425, 0]
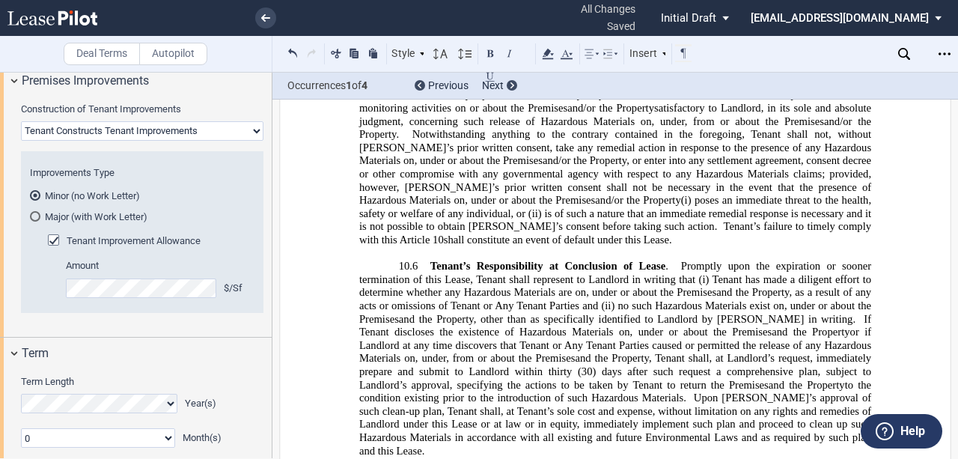
drag, startPoint x: 618, startPoint y: 210, endPoint x: 628, endPoint y: 250, distance: 41.6
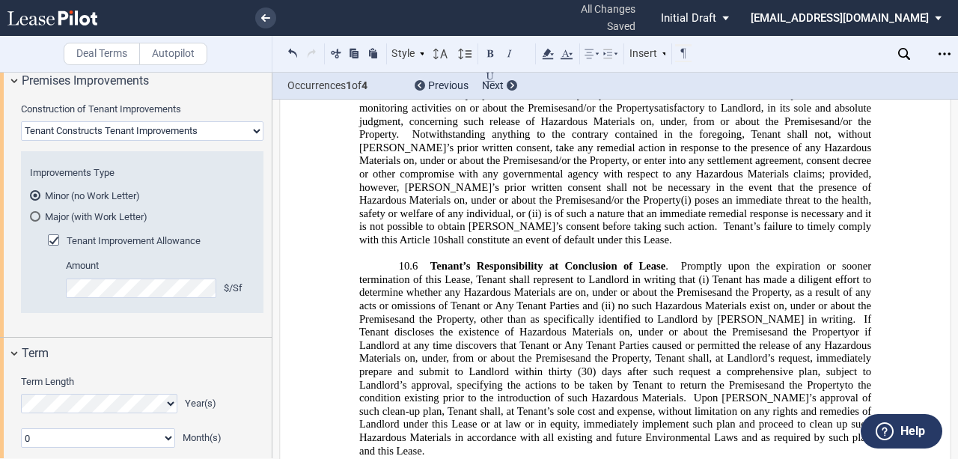
drag, startPoint x: 497, startPoint y: 213, endPoint x: 496, endPoint y: 299, distance: 86.1
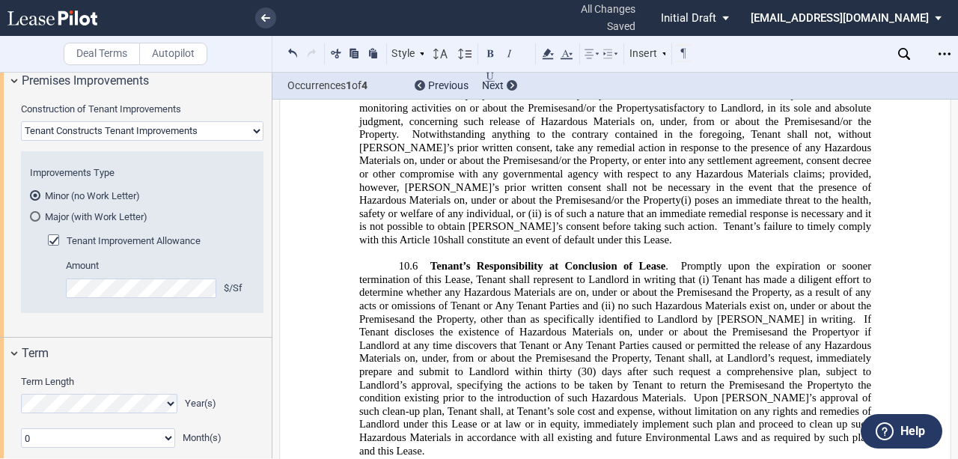
drag, startPoint x: 770, startPoint y: 220, endPoint x: 742, endPoint y: 347, distance: 130.2
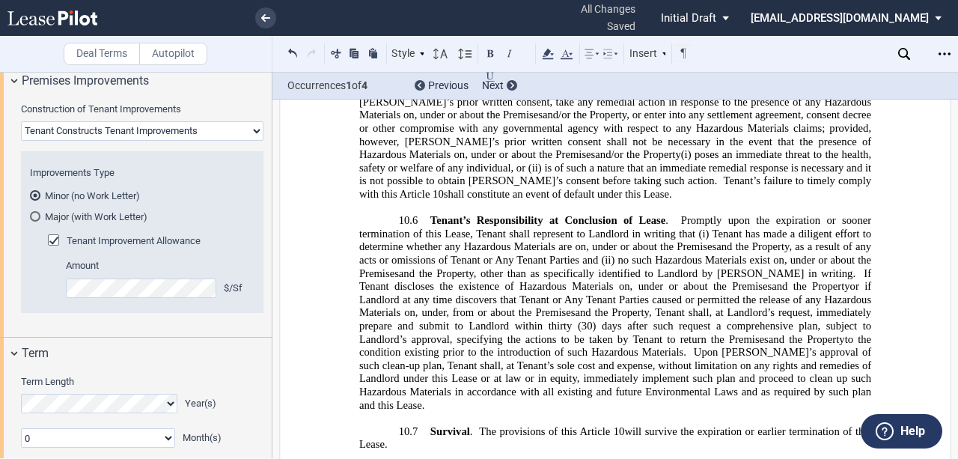
scroll to position [10474, 0]
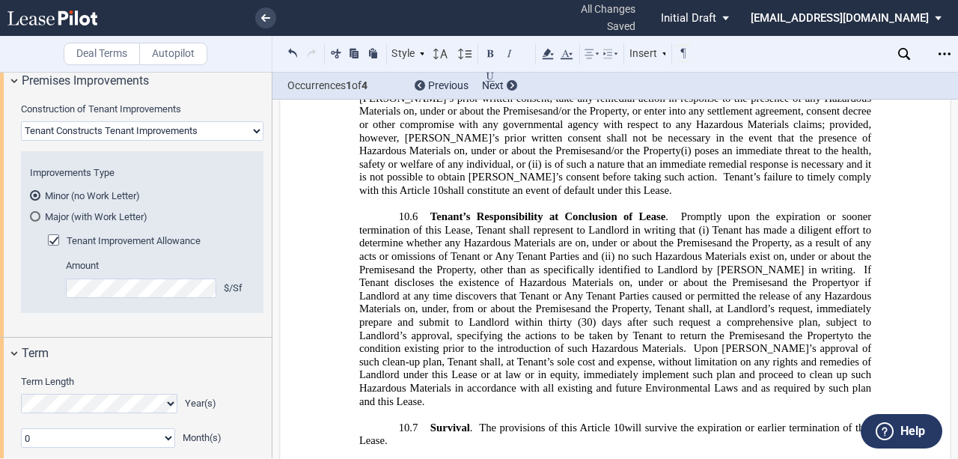
drag, startPoint x: 759, startPoint y: 281, endPoint x: 696, endPoint y: 311, distance: 69.6
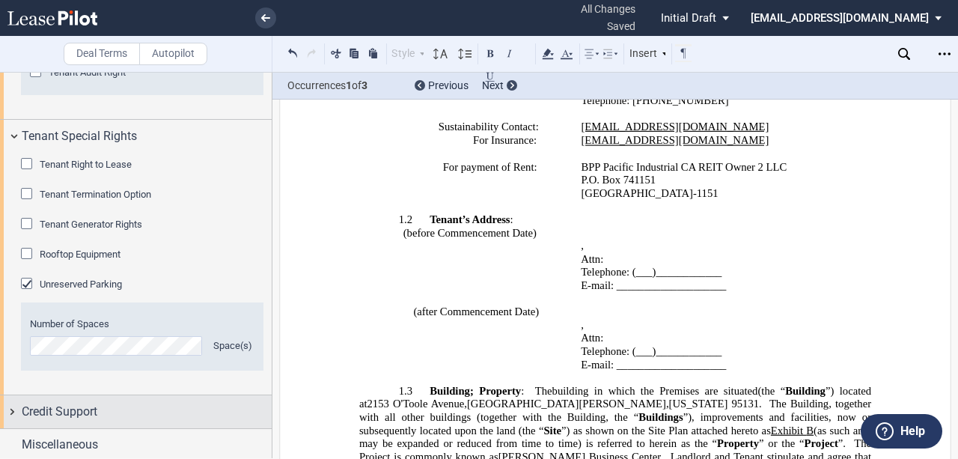
scroll to position [2178, 0]
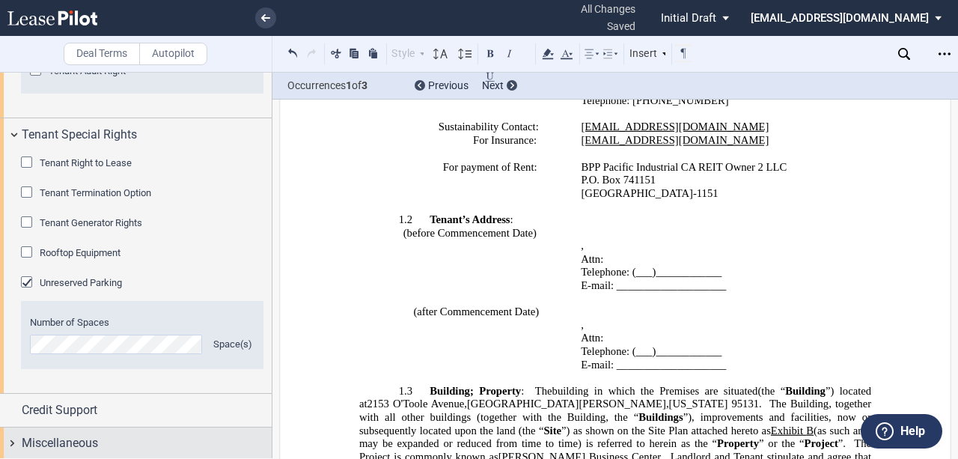
click at [89, 439] on span "Miscellaneous" at bounding box center [60, 443] width 76 height 18
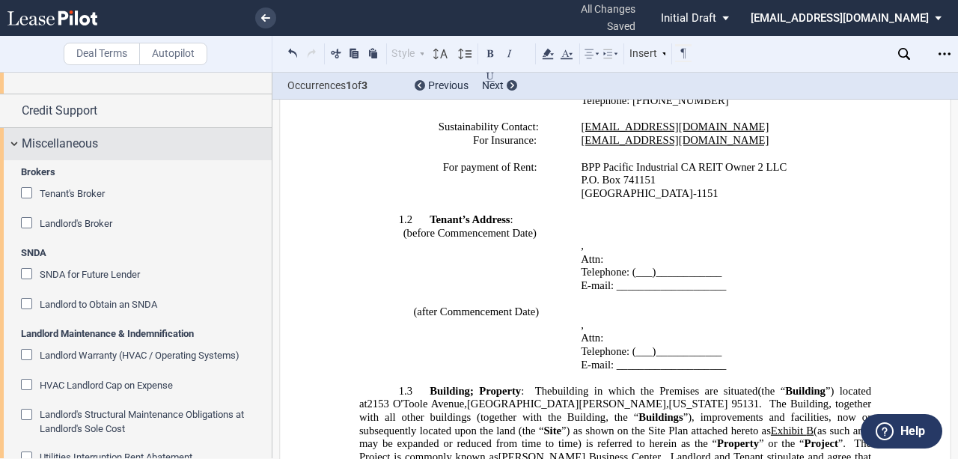
scroll to position [2427, 0]
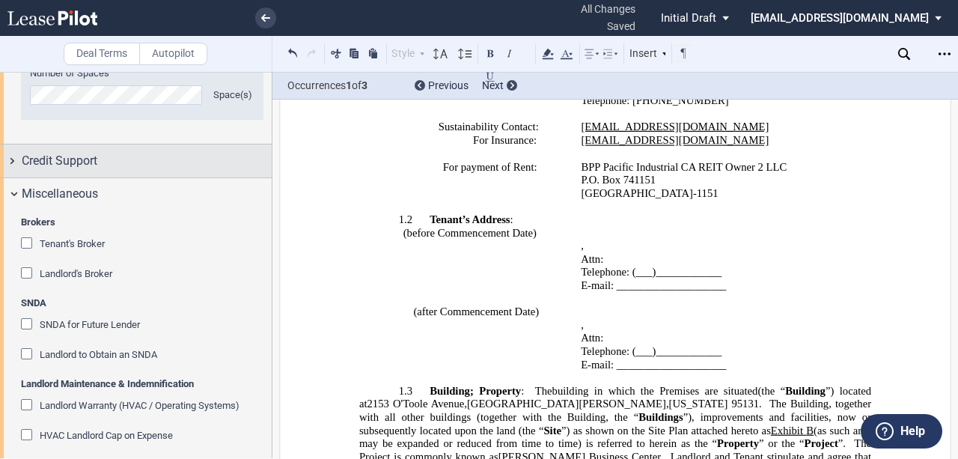
click at [99, 172] on div "Credit Support" at bounding box center [136, 160] width 272 height 32
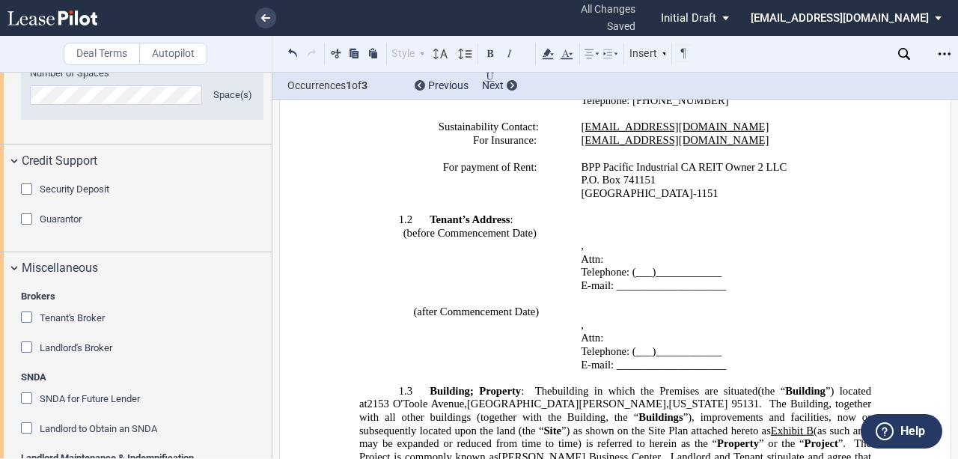
click at [88, 184] on span "Security Deposit" at bounding box center [75, 188] width 70 height 11
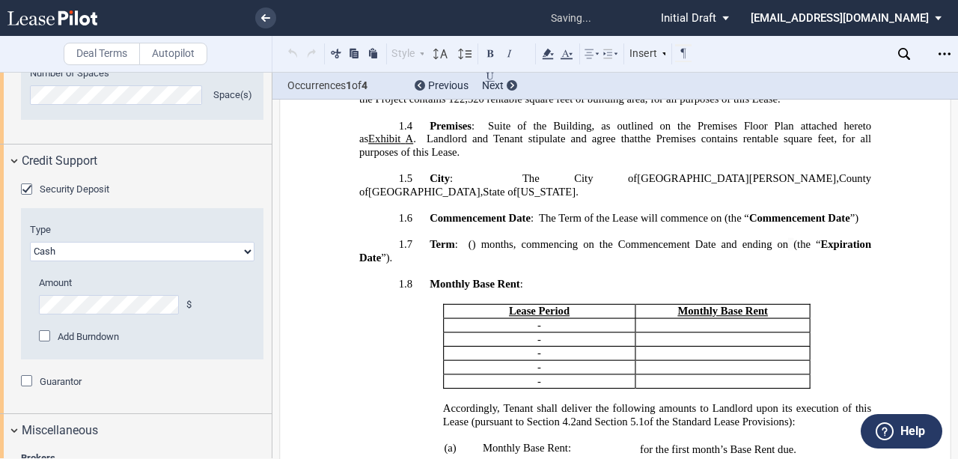
scroll to position [1484, 0]
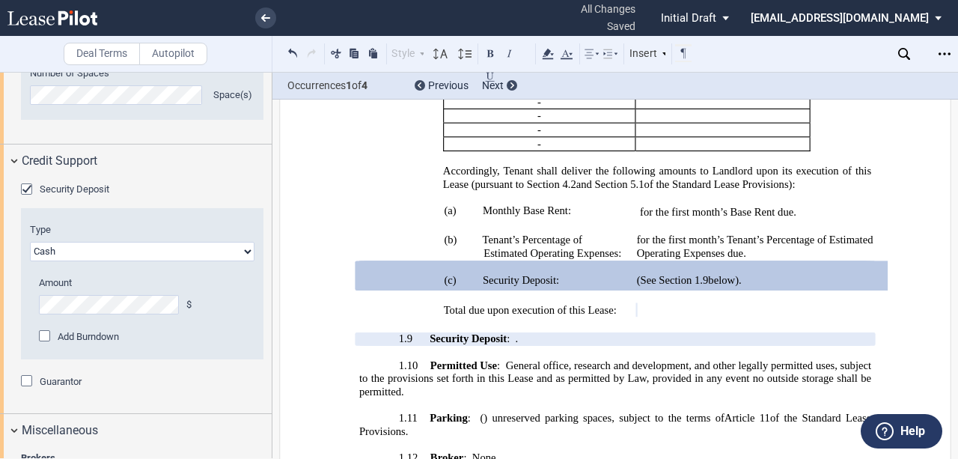
click at [551, 303] on span "Total due upon execution of this Lease:" at bounding box center [530, 309] width 173 height 13
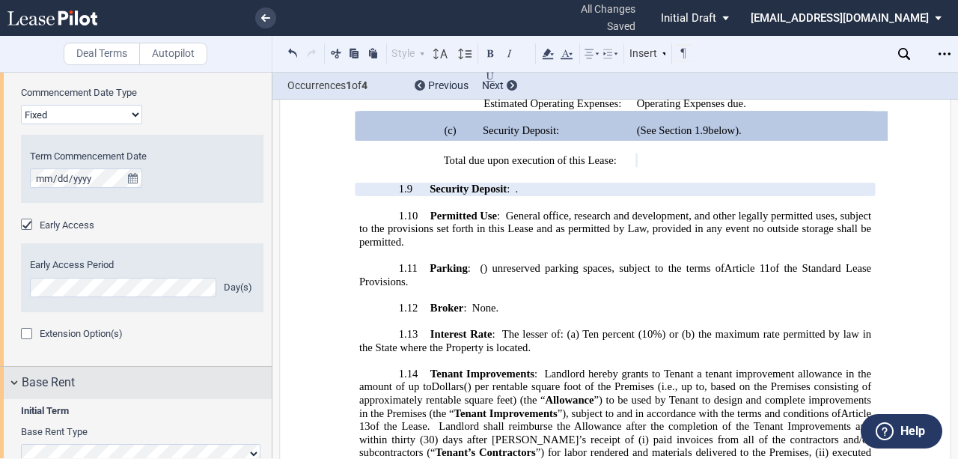
scroll to position [1429, 0]
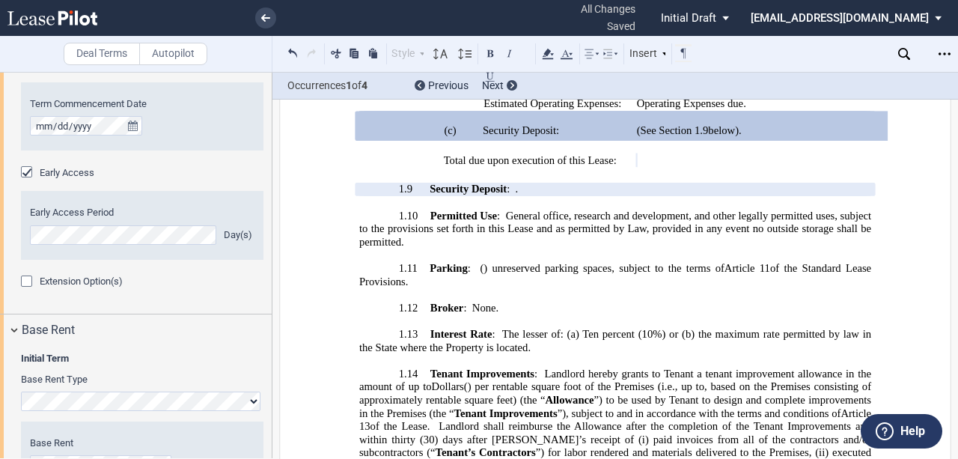
click at [85, 283] on span "Extension Option(s)" at bounding box center [81, 280] width 83 height 11
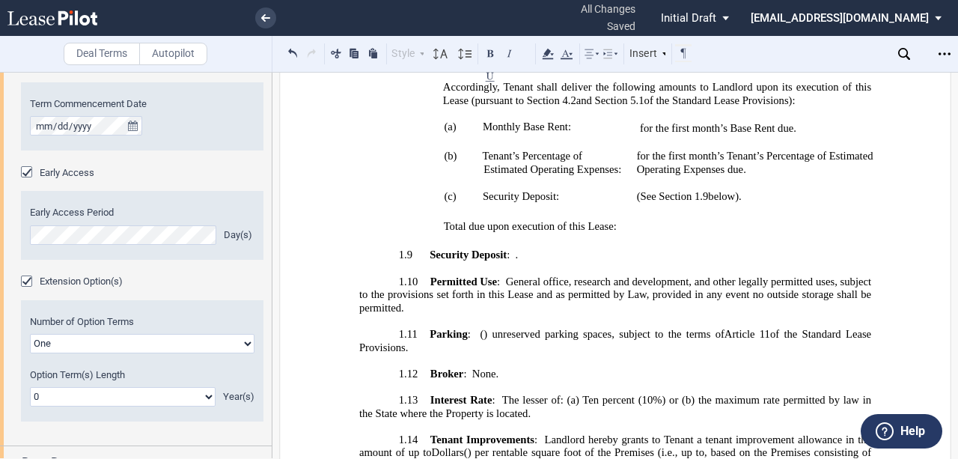
click at [124, 398] on select "0 1 2 3 4 5 6 7 8 9 10 11 12 13 14 15 16 17 18 19 20" at bounding box center [123, 396] width 186 height 19
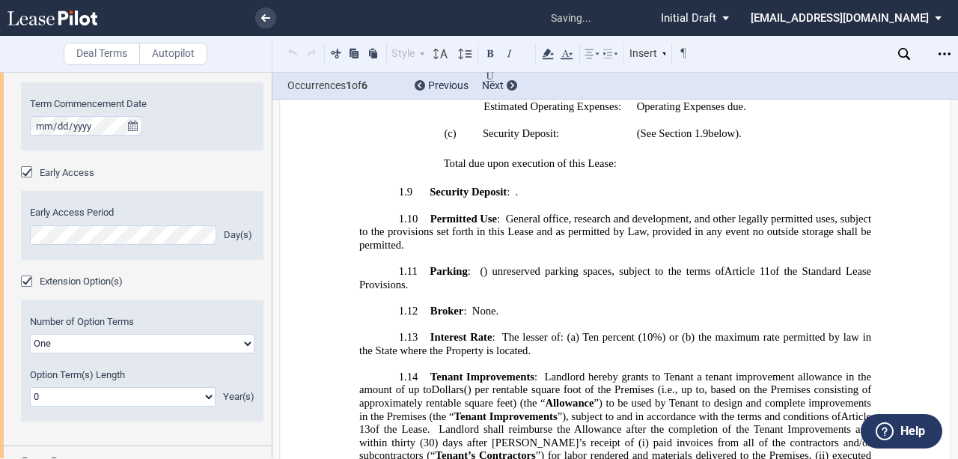
scroll to position [431, 0]
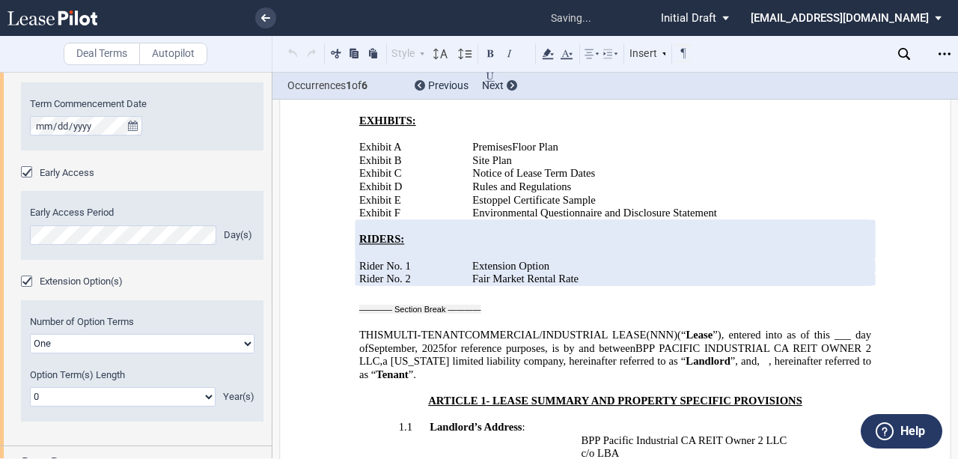
click at [206, 395] on select "0 1 2 3 4 5 6 7 8 9 10 11 12 13 14 15 16 17 18 19 20" at bounding box center [123, 396] width 186 height 19
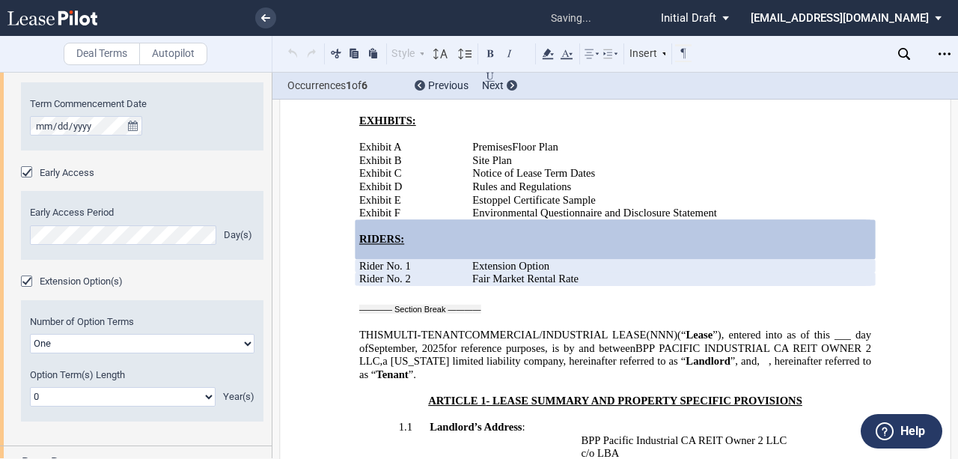
click at [206, 395] on select "0 1 2 3 4 5 6 7 8 9 10 11 12 13 14 15 16 17 18 19 20" at bounding box center [123, 396] width 186 height 19
select select "number:5"
click at [30, 387] on select "0 1 2 3 4 5 6 7 8 9 10 11 12 13 14 15 16 17 18 19 20" at bounding box center [123, 396] width 186 height 19
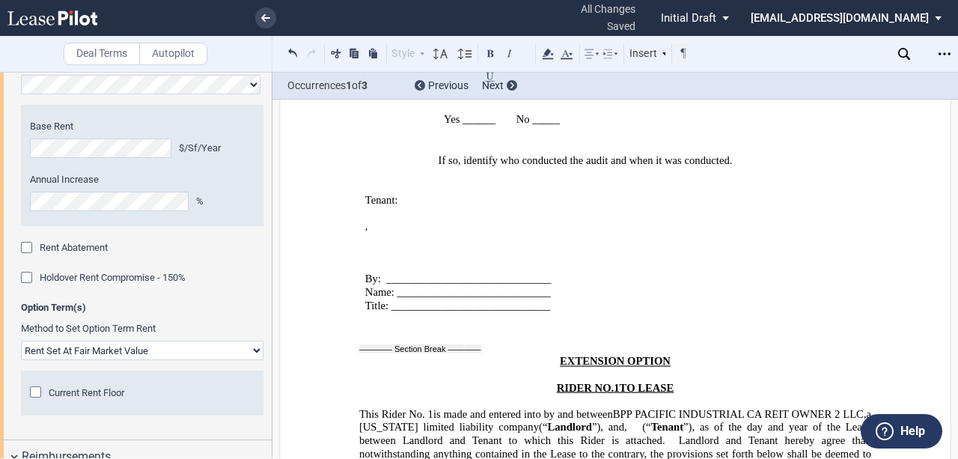
scroll to position [1928, 0]
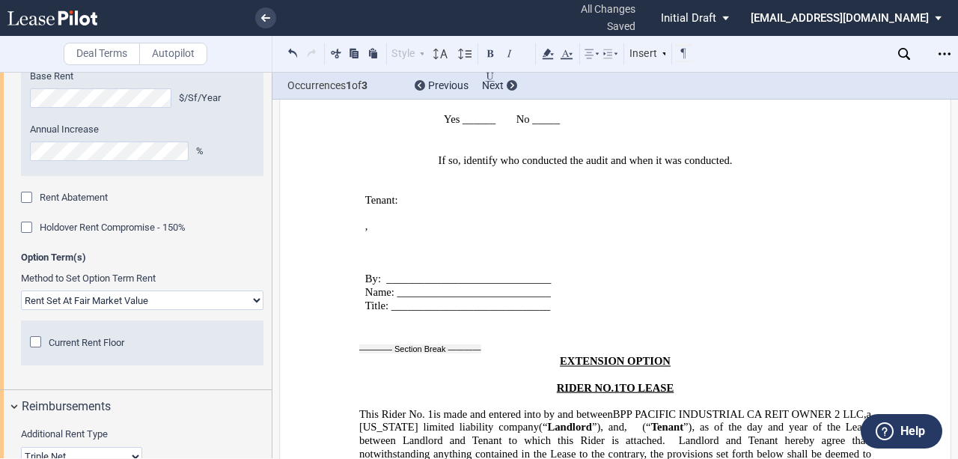
click at [204, 299] on select "Rent Set At Fair Market Value Rent Specified in [GEOGRAPHIC_DATA]" at bounding box center [142, 299] width 243 height 19
click at [121, 346] on span "Current Rent Floor" at bounding box center [87, 342] width 76 height 11
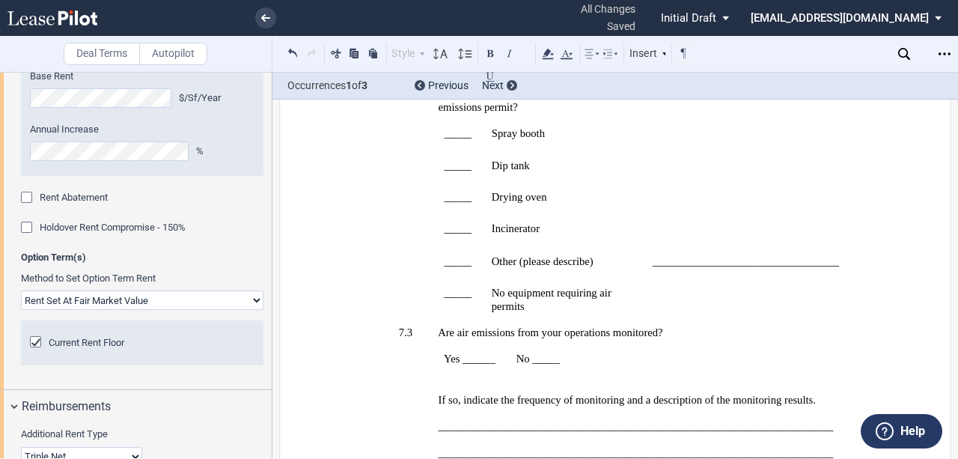
scroll to position [33314, 0]
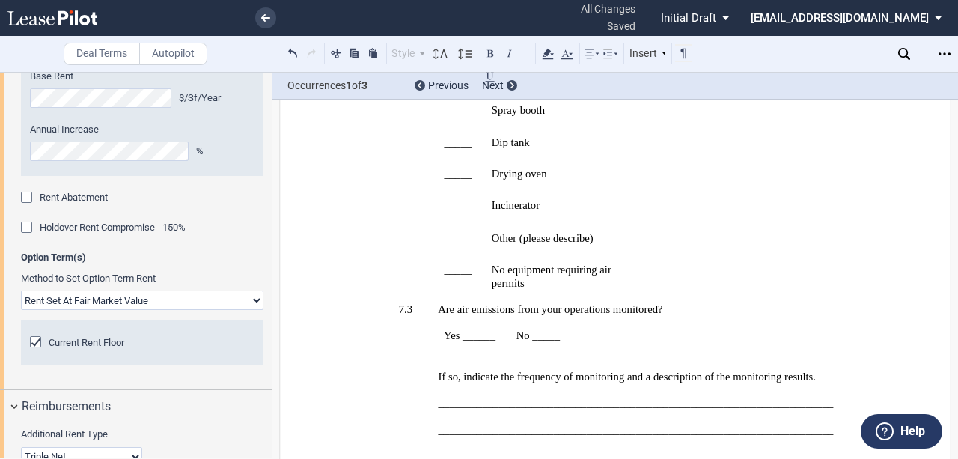
drag, startPoint x: 868, startPoint y: 314, endPoint x: 877, endPoint y: 358, distance: 44.3
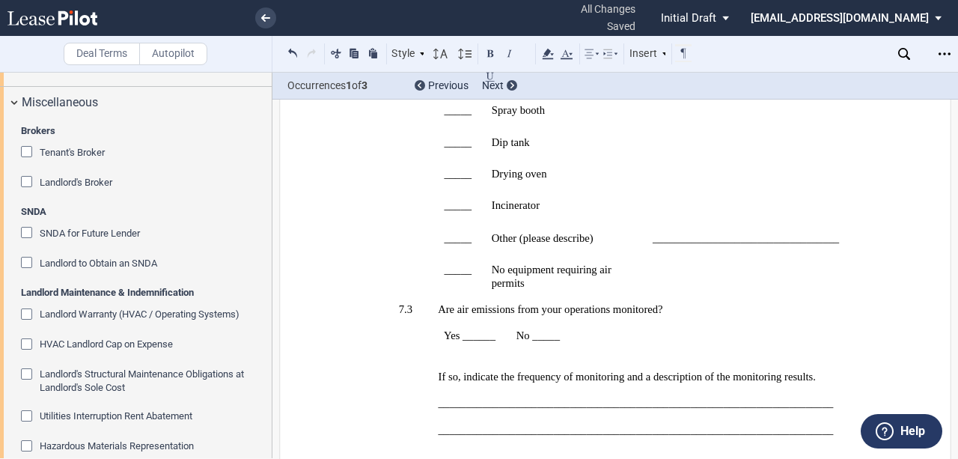
scroll to position [2966, 0]
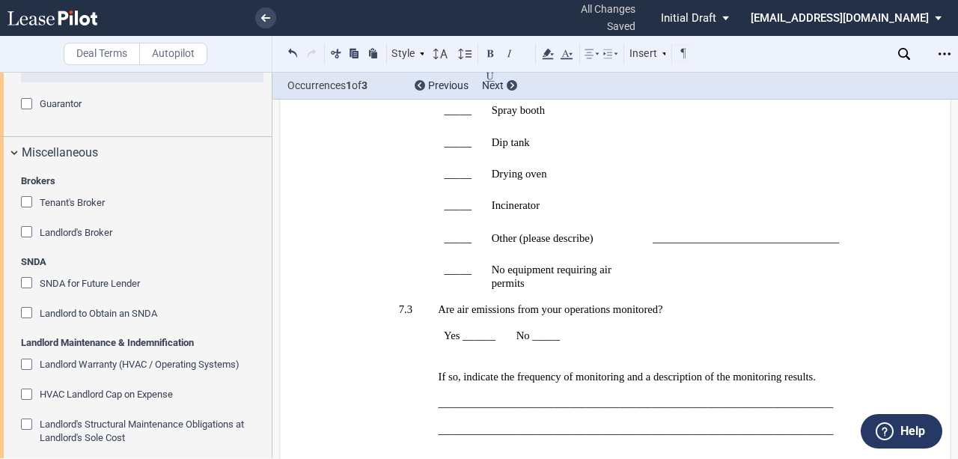
click at [63, 199] on span "Tenant's Broker" at bounding box center [72, 202] width 65 height 11
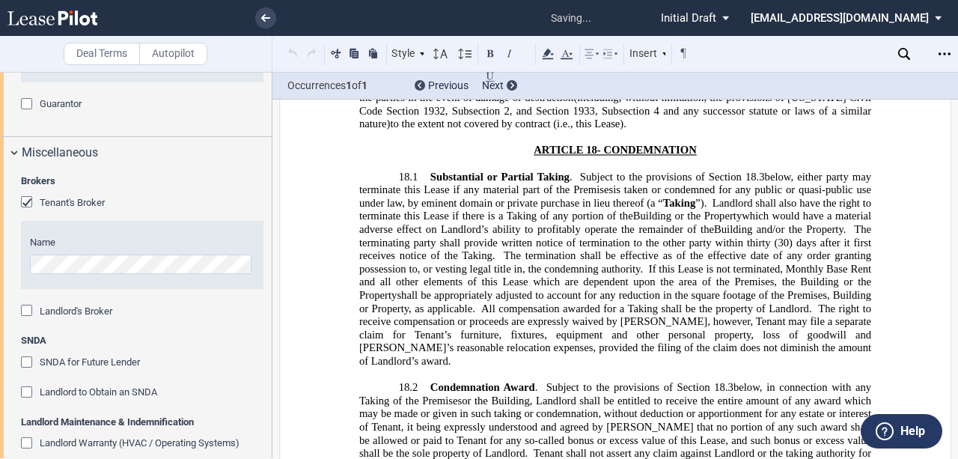
scroll to position [1727, 0]
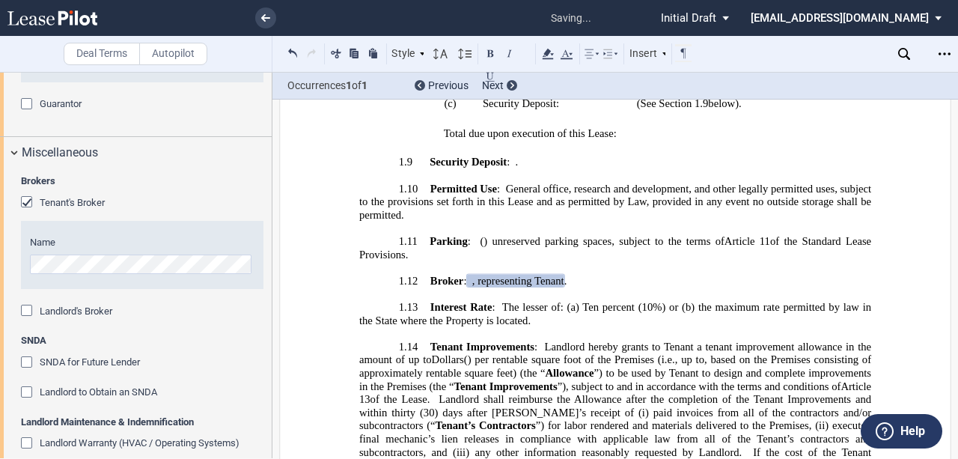
click at [128, 275] on div "Name" at bounding box center [142, 255] width 243 height 68
click at [33, 301] on div "Name" at bounding box center [142, 264] width 243 height 79
drag, startPoint x: 28, startPoint y: 307, endPoint x: 83, endPoint y: 356, distance: 73.7
click at [28, 308] on div "Landlord's Broker" at bounding box center [28, 312] width 15 height 15
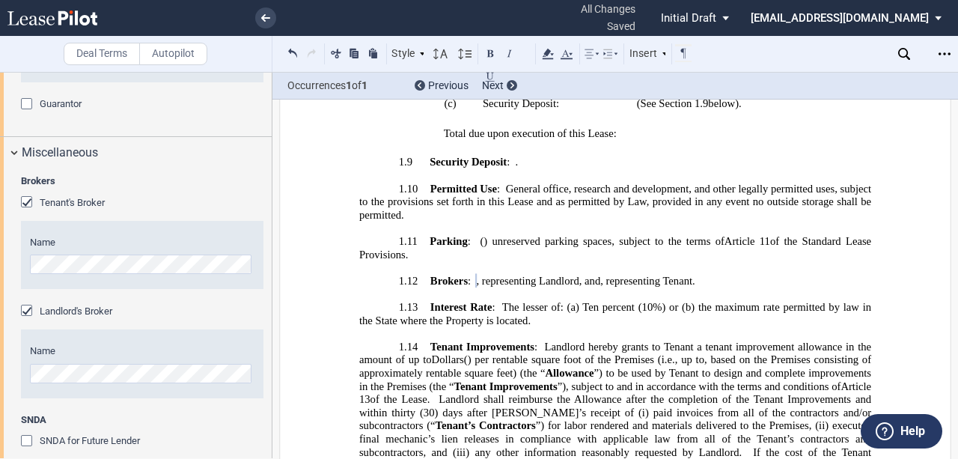
click at [762, 380] on span "”), subject to and in accordance with the terms and conditions of" at bounding box center [700, 386] width 284 height 13
click at [553, 341] on span "Landlord hereby grants to Tenant a tenant improvement allowance in the amount o…" at bounding box center [616, 353] width 515 height 25
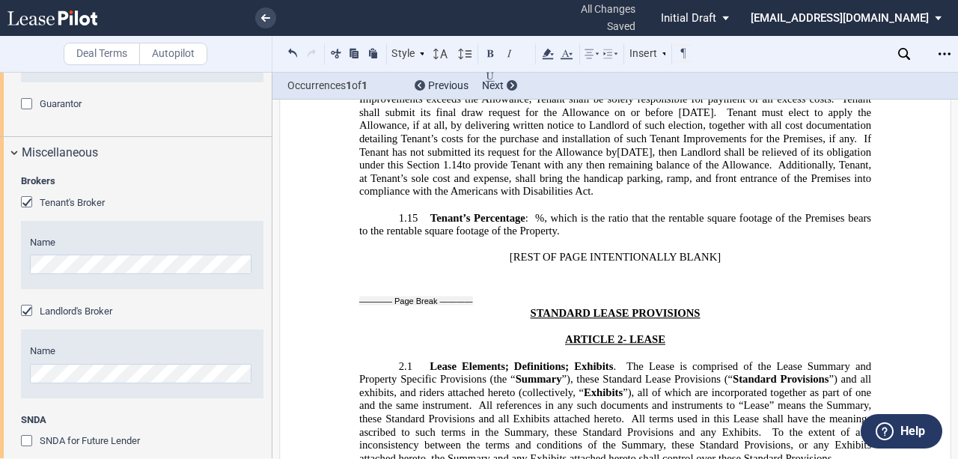
scroll to position [2077, 0]
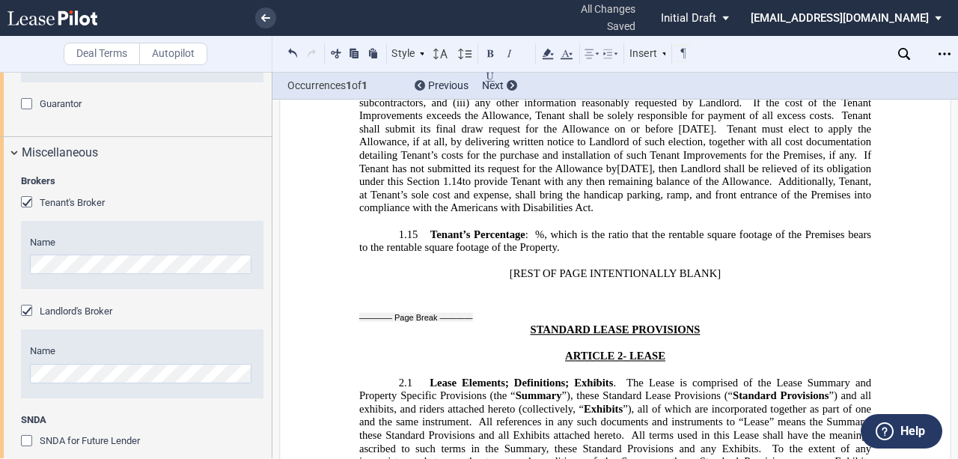
click at [586, 228] on p "1.15 Tenant’s Percentage : ﻿ ﻿ %, which is the ratio that the rentable square f…" at bounding box center [615, 241] width 512 height 26
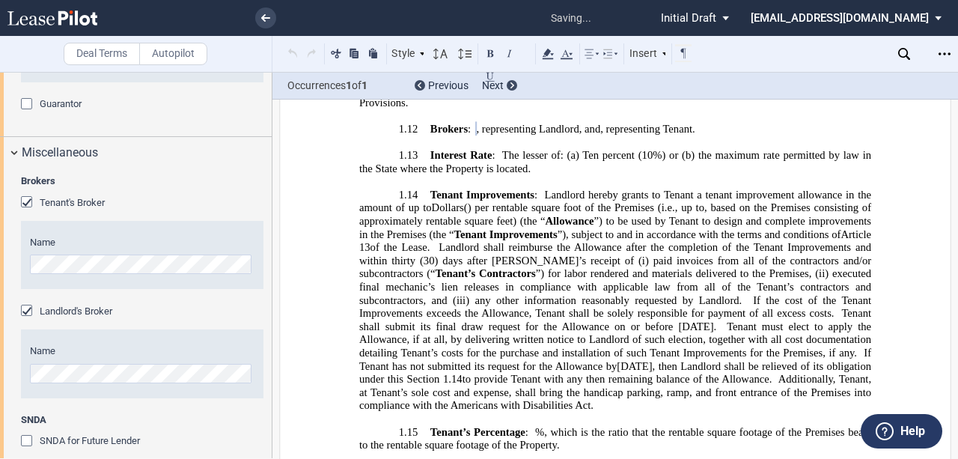
scroll to position [1877, 0]
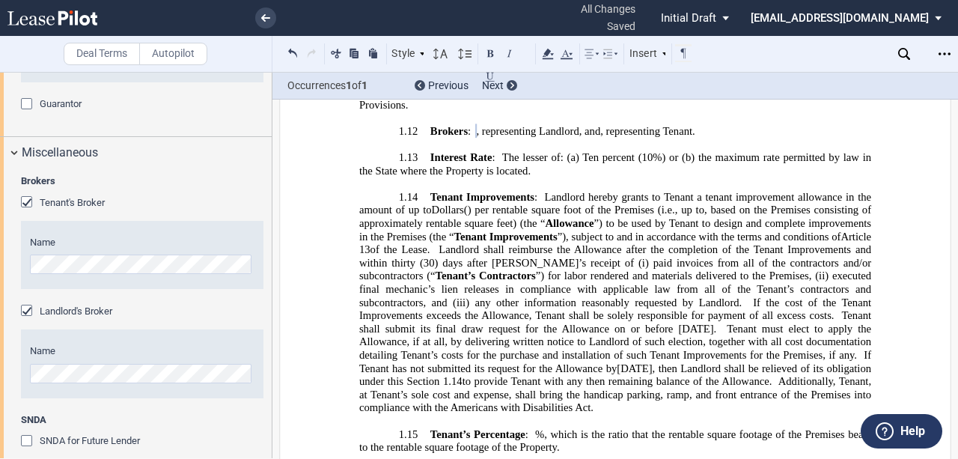
drag, startPoint x: 493, startPoint y: 398, endPoint x: 97, endPoint y: 344, distance: 398.9
drag, startPoint x: 504, startPoint y: 400, endPoint x: 487, endPoint y: 389, distance: 20.6
click at [487, 428] on div "!!SET_LEVEL_1!! !!ARTICLE_LEVEL_2!! 1.15 Tenant’s Percentage : ﻿ ﻿ %, which is …" at bounding box center [615, 454] width 512 height 52
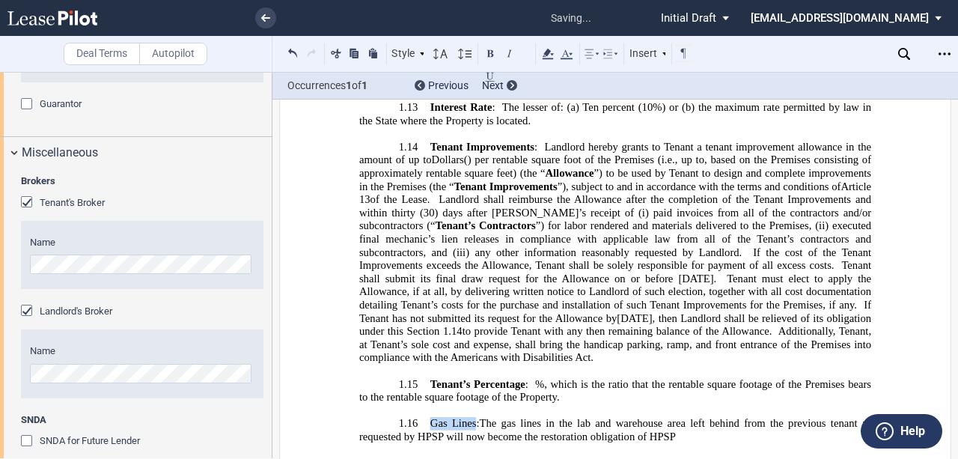
drag, startPoint x: 438, startPoint y: 350, endPoint x: 472, endPoint y: 350, distance: 33.7
click at [472, 418] on span "​Gas Lines: The gas lines in the lab and warehouse area left behind from the pr…" at bounding box center [616, 430] width 515 height 25
click at [480, 418] on span "The gas lines in the lab and warehouse area left behind from the previous tenan…" at bounding box center [616, 430] width 515 height 25
click at [495, 418] on span "The gas lines in the lab and warehouse area left behind from the previous tenan…" at bounding box center [616, 430] width 515 height 25
click at [683, 418] on span "The gas lines in the lab and warehouse area left behind from the previous tenan…" at bounding box center [616, 430] width 515 height 25
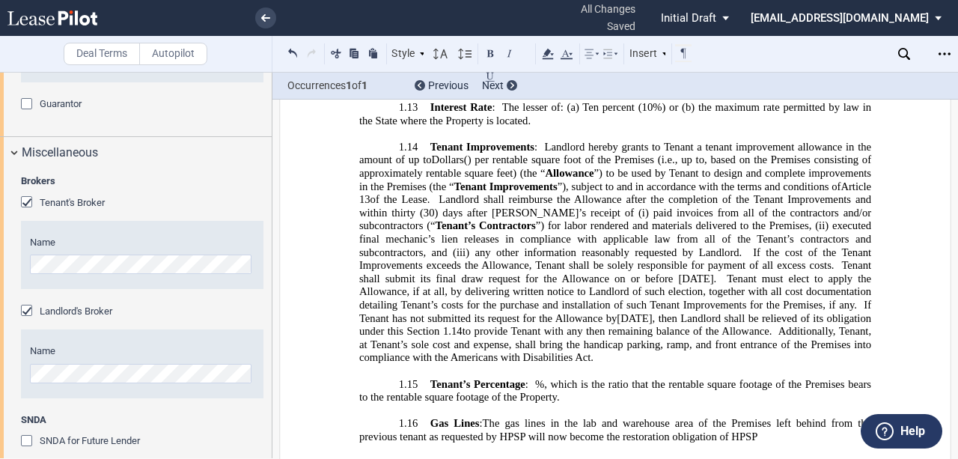
click at [773, 418] on span "The gas lines in the lab and warehouse area of the Premises left behind from th…" at bounding box center [616, 430] width 515 height 25
click at [484, 418] on span "The gas lines in the lab and warehouse area of the Premises from the left behin…" at bounding box center [616, 430] width 515 height 25
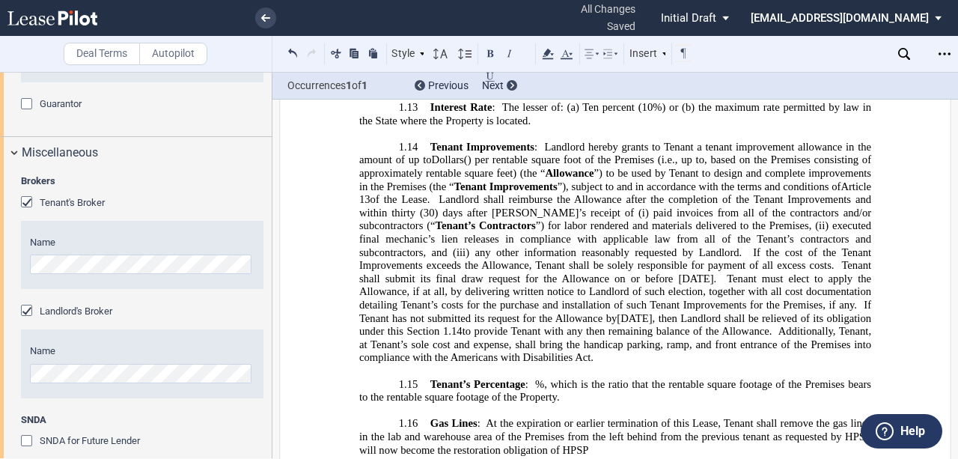
click at [376, 418] on span "e gas lines in the lab and warehouse area of the Premises from the left behind …" at bounding box center [616, 437] width 515 height 39
drag, startPoint x: 567, startPoint y: 359, endPoint x: 683, endPoint y: 359, distance: 115.3
click at [683, 418] on span "e gas lines in the lab and warehouse area of the Premises from the left behind …" at bounding box center [616, 437] width 515 height 39
click at [561, 418] on span "e gas lines in the lab and warehouse area of the Premises that were installed b…" at bounding box center [616, 437] width 515 height 39
click at [573, 418] on p "1.16 ​ Gas Lines : At the expiration or earlier termination of this Lease, Tena…" at bounding box center [615, 438] width 512 height 40
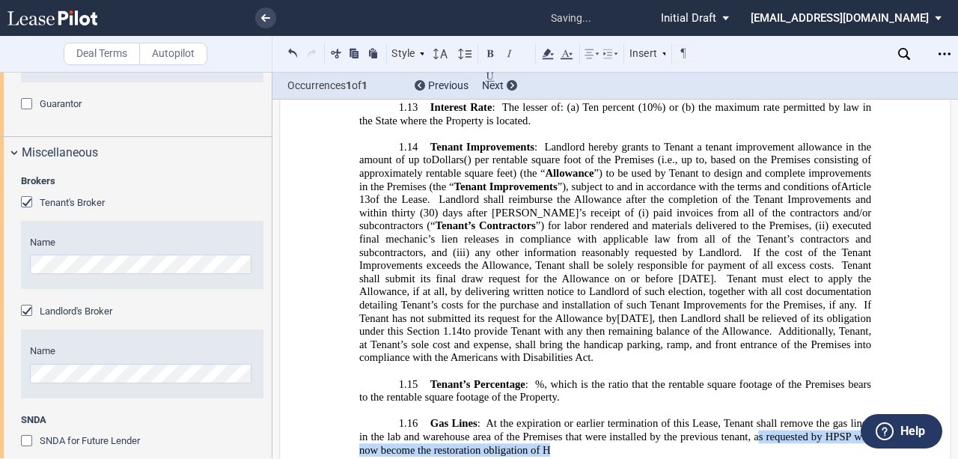
drag, startPoint x: 757, startPoint y: 364, endPoint x: 549, endPoint y: 376, distance: 207.7
click at [549, 418] on p "1.16 ​ Gas Lines : At the expiration or earlier termination of this Lease, Tena…" at bounding box center [615, 438] width 512 height 40
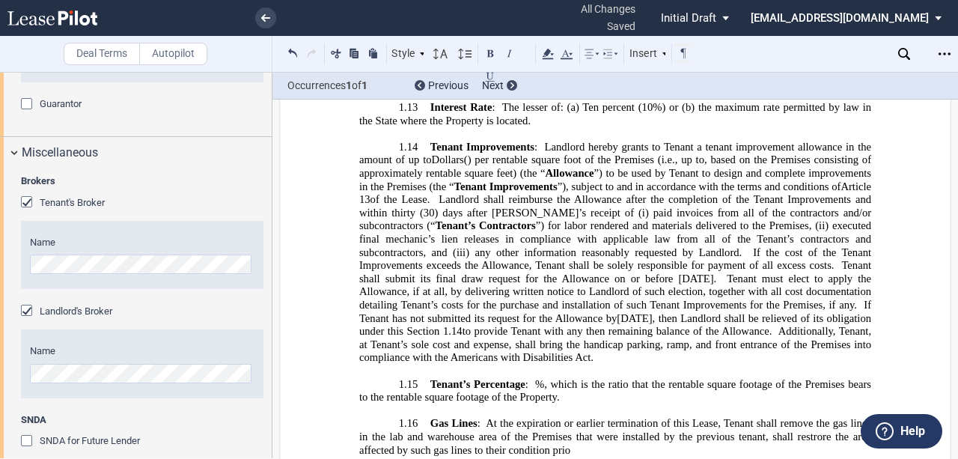
click at [816, 418] on span "e gas lines in the lab and warehouse area of the Premises that were installed b…" at bounding box center [616, 437] width 515 height 39
click at [683, 418] on span "e gas lines in the lab and warehouse area of the Premises that were installed b…" at bounding box center [616, 437] width 515 height 39
click at [671, 418] on p "1.16 ​ Gas Lines : At the expiration or earlier termination of this Lease, Tena…" at bounding box center [615, 438] width 512 height 40
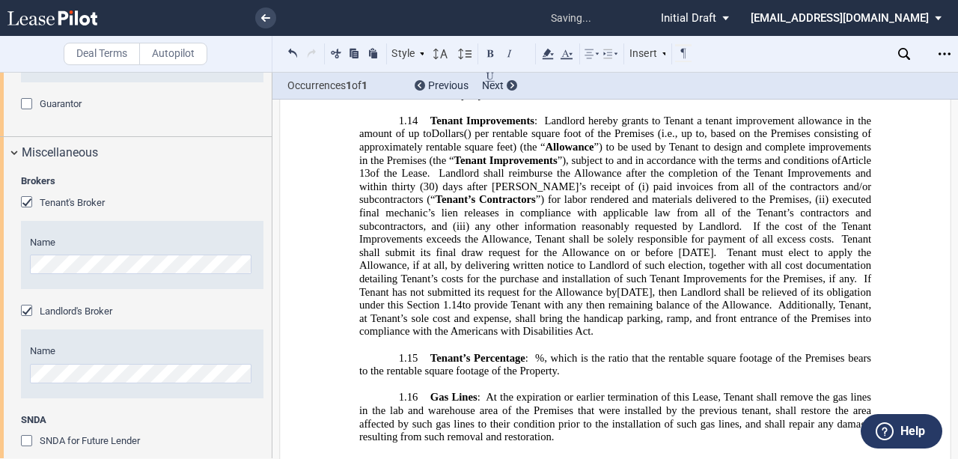
scroll to position [1976, 0]
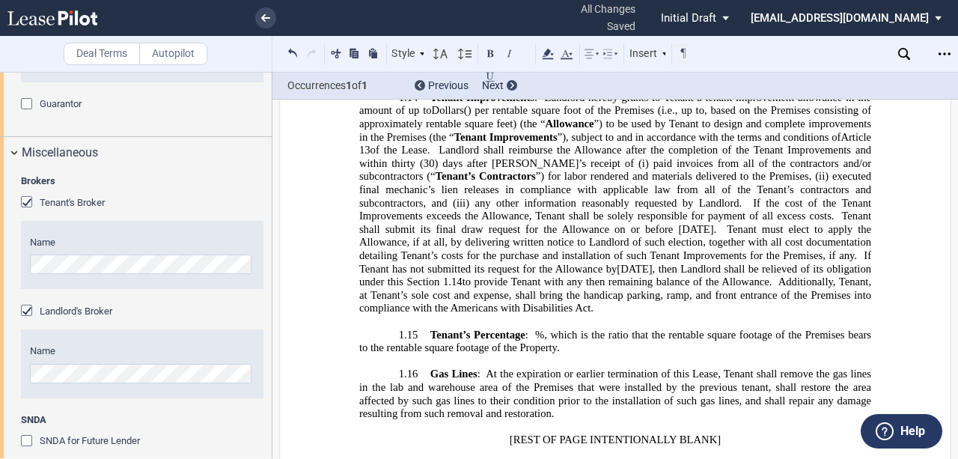
click at [588, 368] on span "e gas lines in the lab and warehouse area of the Premises that were installed b…" at bounding box center [616, 394] width 515 height 52
click at [602, 368] on span "e gas lines in the lab and warehouse area of the Premises that were installed b…" at bounding box center [616, 394] width 515 height 52
click at [689, 368] on span "e gas lines in the lab and warehouse area of the Premises that were installed b…" at bounding box center [616, 394] width 515 height 52
click at [756, 368] on span "e gas lines in the lab and warehouse area of the Premises that were installed b…" at bounding box center [616, 394] width 515 height 52
click at [777, 368] on span ": At the expiration or earlier termination of this Lease, Tenant shall remove t" at bounding box center [649, 374] width 342 height 13
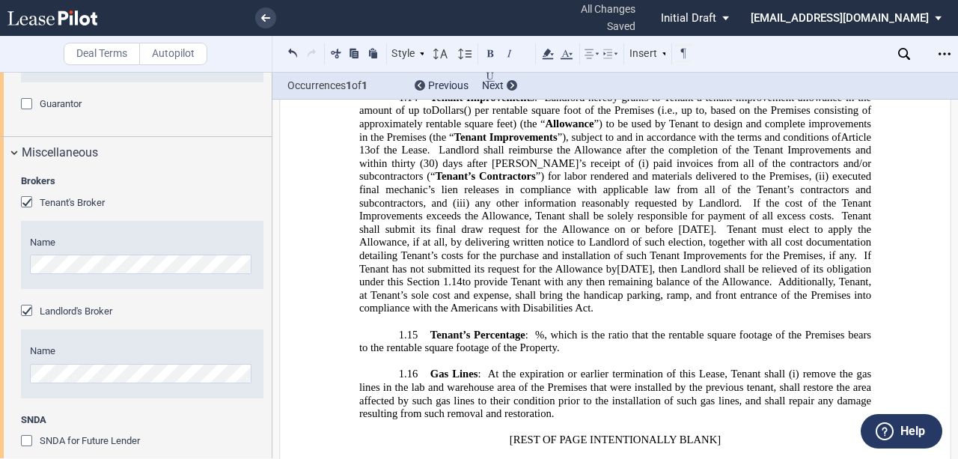
click at [796, 368] on span "e gas lines in the lab and warehouse area of the Premises that were installed b…" at bounding box center [616, 394] width 515 height 52
click at [782, 368] on span "e gas lines in the lab and warehouse area of the Premises that were installed b…" at bounding box center [616, 394] width 515 height 52
click at [440, 368] on span "e gas lines in the lab and warehouse area of the Premises that were installed b…" at bounding box center [616, 394] width 515 height 52
click at [542, 368] on span "e gas lines in the lab and warehouse area of the Premises that were installed b…" at bounding box center [616, 394] width 515 height 52
click at [506, 368] on span "e gas lines in the lab and warehouse area of the Premises that were installed b…" at bounding box center [616, 394] width 515 height 52
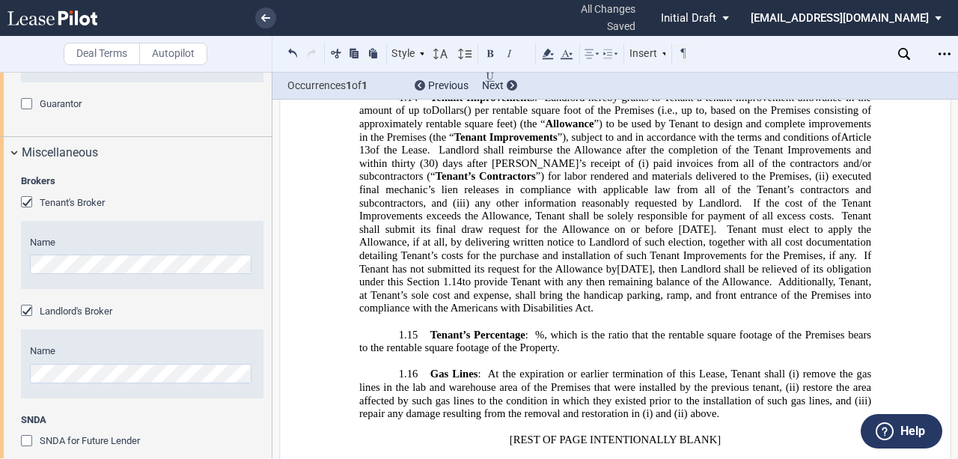
click at [559, 368] on span "e gas lines in the lab and warehouse area of the Premises that were installed b…" at bounding box center [616, 394] width 515 height 52
click at [743, 368] on span "e gas lines in the lab and warehouse area of the Premises that were installed b…" at bounding box center [616, 394] width 515 height 52
drag, startPoint x: 677, startPoint y: 313, endPoint x: 687, endPoint y: 313, distance: 9.7
click at [687, 368] on span "e gas lines in the lab and warehouse area of the Premises that were installed b…" at bounding box center [616, 394] width 515 height 52
click at [686, 368] on span "e gas lines in the lab and warehouse area of the Premises that were installed b…" at bounding box center [616, 394] width 515 height 52
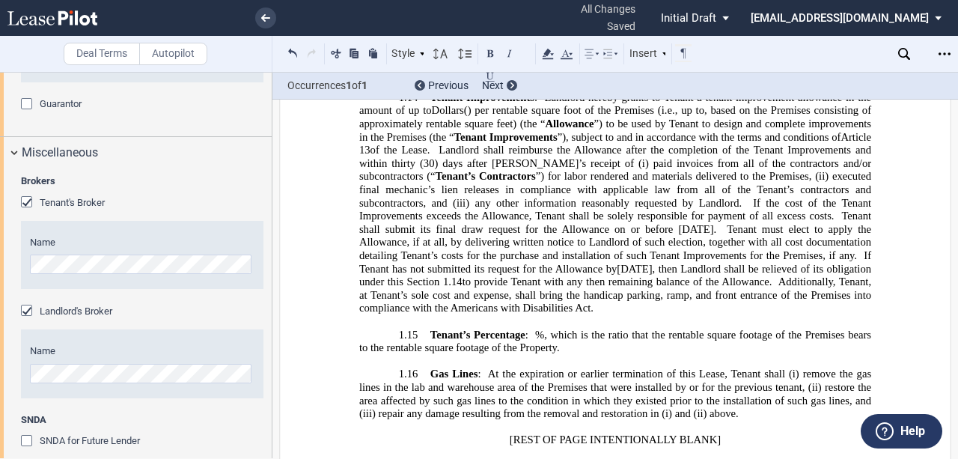
click at [686, 368] on span "e gas lines in the lab and warehouse area of the Premises that were installed b…" at bounding box center [616, 394] width 515 height 52
click at [728, 368] on span "e gas lines in the lab and warehouse area of the Premises that were installed b…" at bounding box center [616, 394] width 515 height 52
click at [569, 329] on div "!!SET_LEVEL_1!! !!ARTICLE_LEVEL_2!! 1.15 Tenant’s Percentage : ﻿ ﻿ %, which is …" at bounding box center [615, 375] width 512 height 92
click at [945, 51] on icon "Open Lease options menu" at bounding box center [945, 54] width 12 height 12
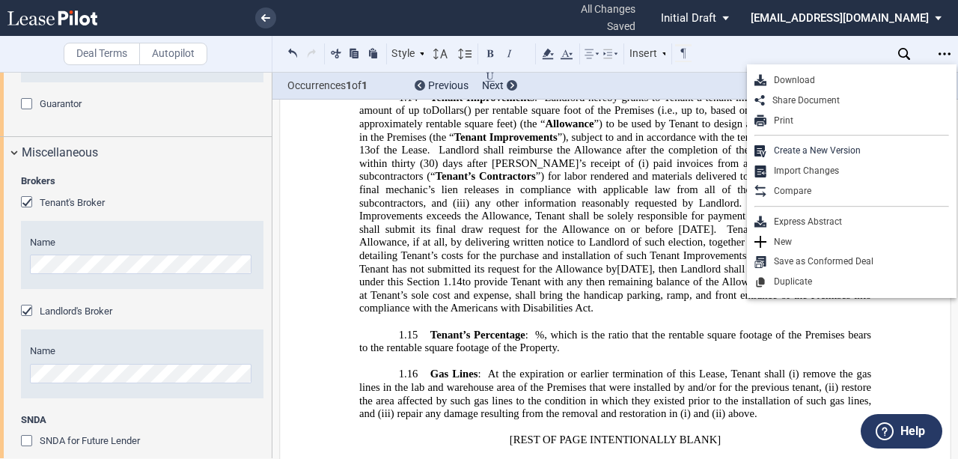
click at [813, 79] on div "Download" at bounding box center [858, 80] width 183 height 13
